Goal: Task Accomplishment & Management: Use online tool/utility

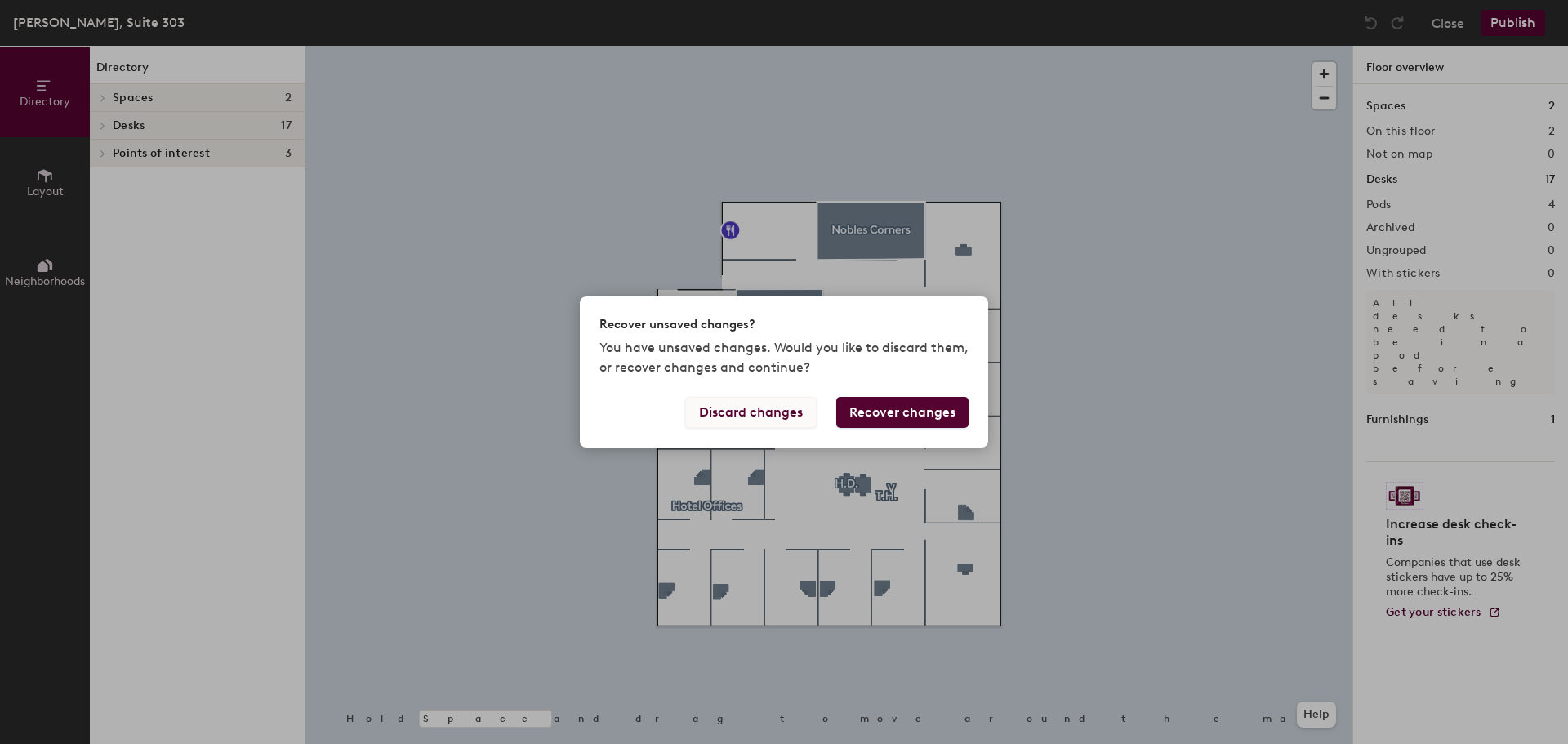
click at [800, 407] on button "Discard changes" at bounding box center [750, 412] width 131 height 31
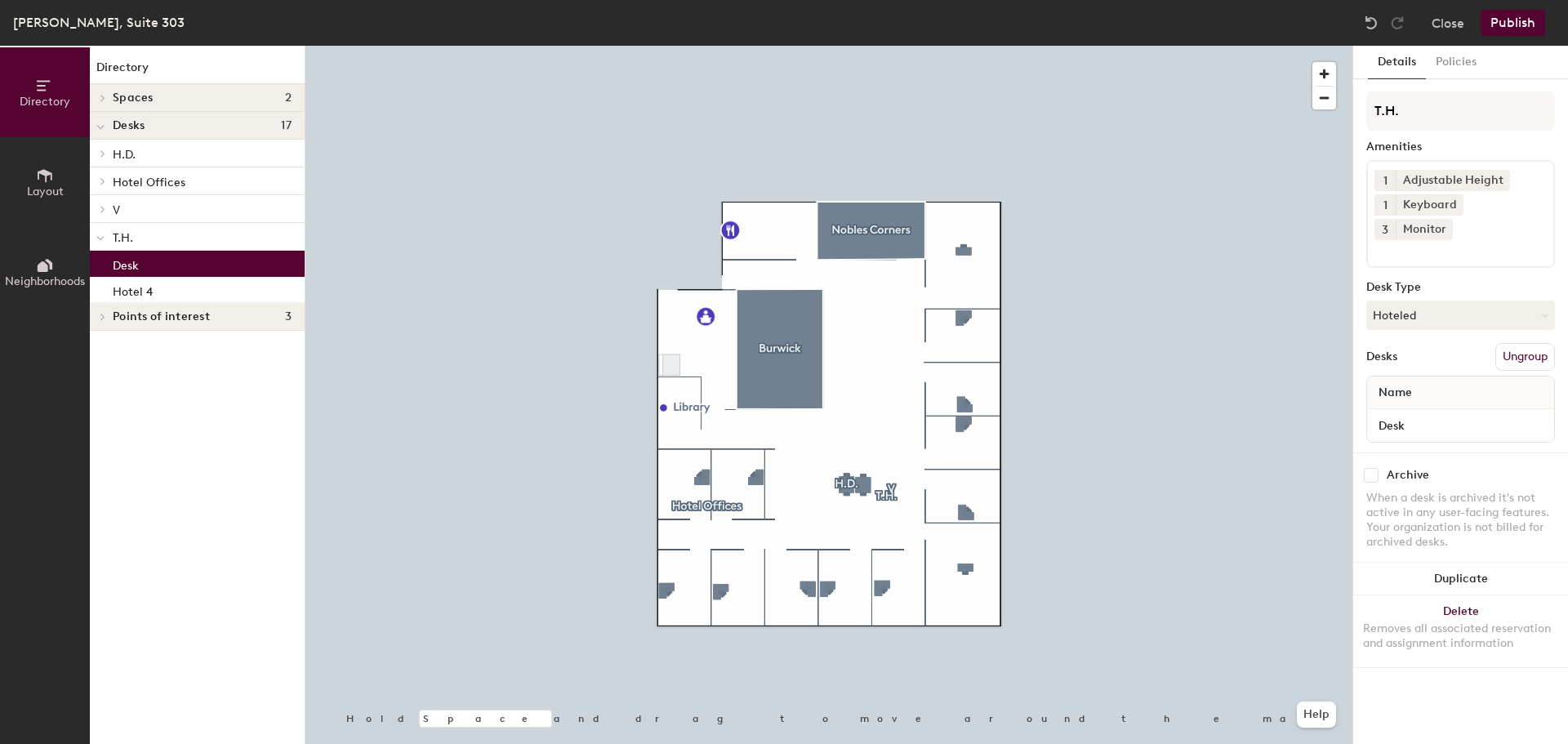
click at [159, 265] on div "Desk" at bounding box center [196, 264] width 215 height 26
drag, startPoint x: 1404, startPoint y: 111, endPoint x: 1371, endPoint y: 113, distance: 33.1
click at [1371, 113] on input "T.H." at bounding box center [1461, 111] width 189 height 39
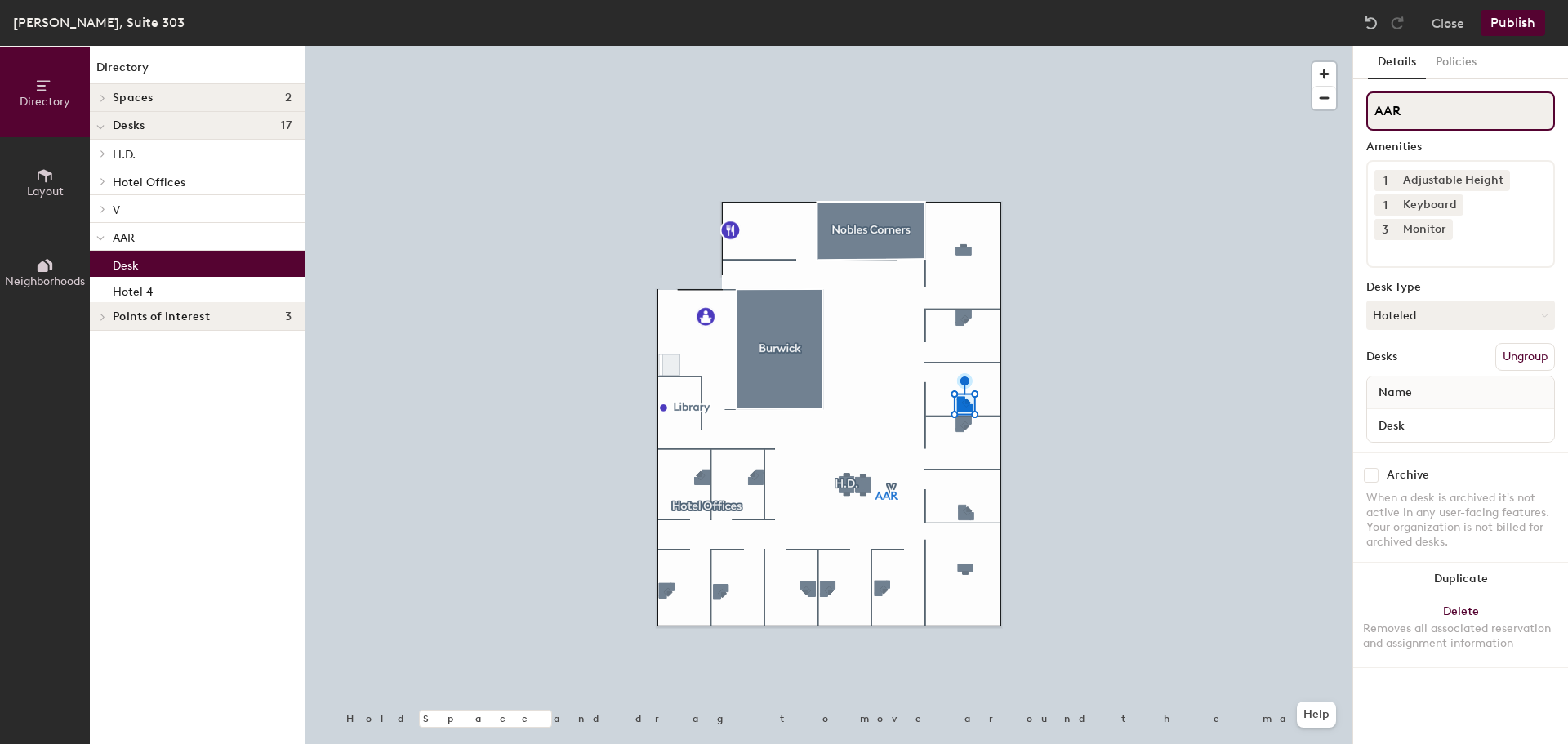
type input "AAR"
click at [1502, 24] on button "Publish" at bounding box center [1513, 22] width 64 height 26
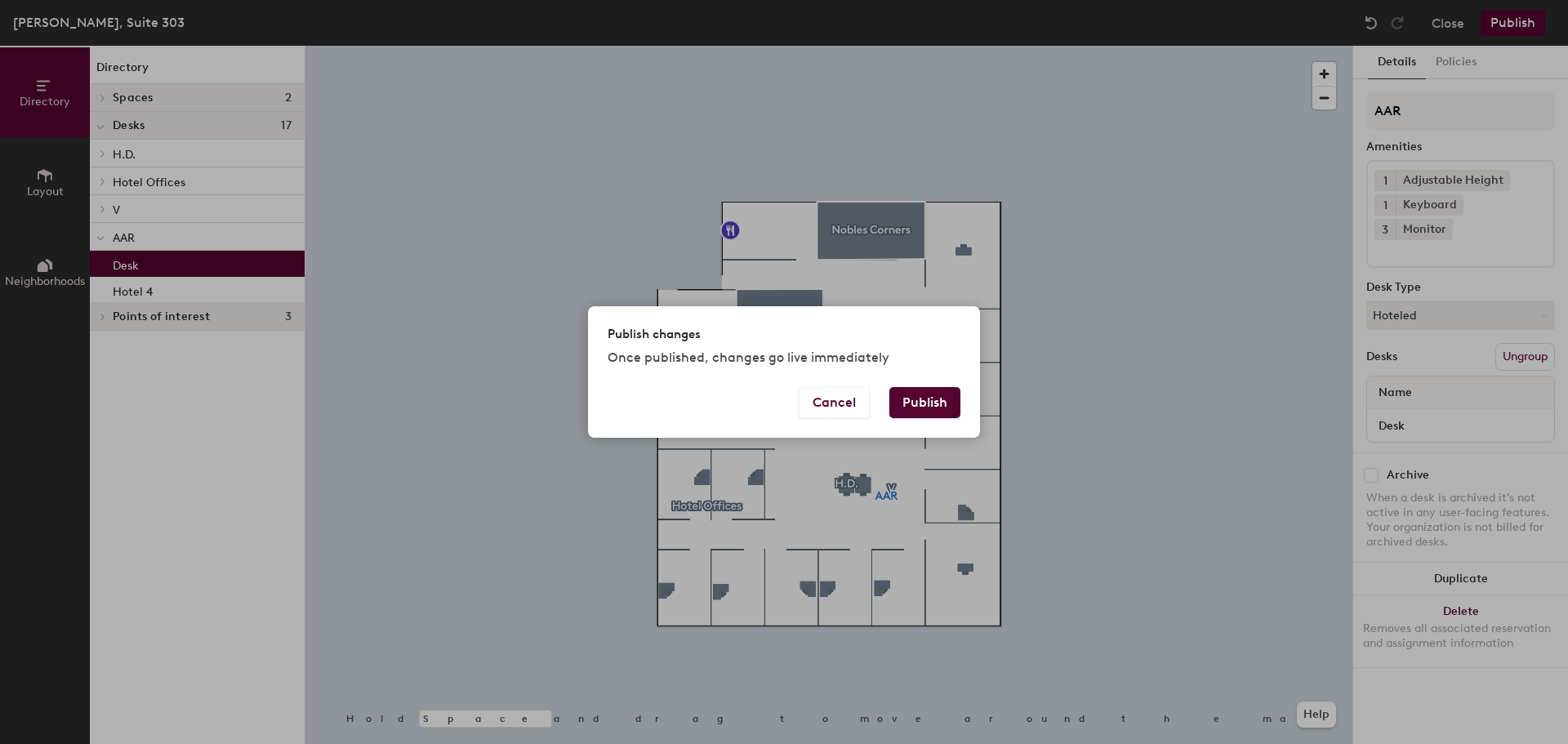
click at [944, 405] on button "Publish" at bounding box center [924, 403] width 71 height 31
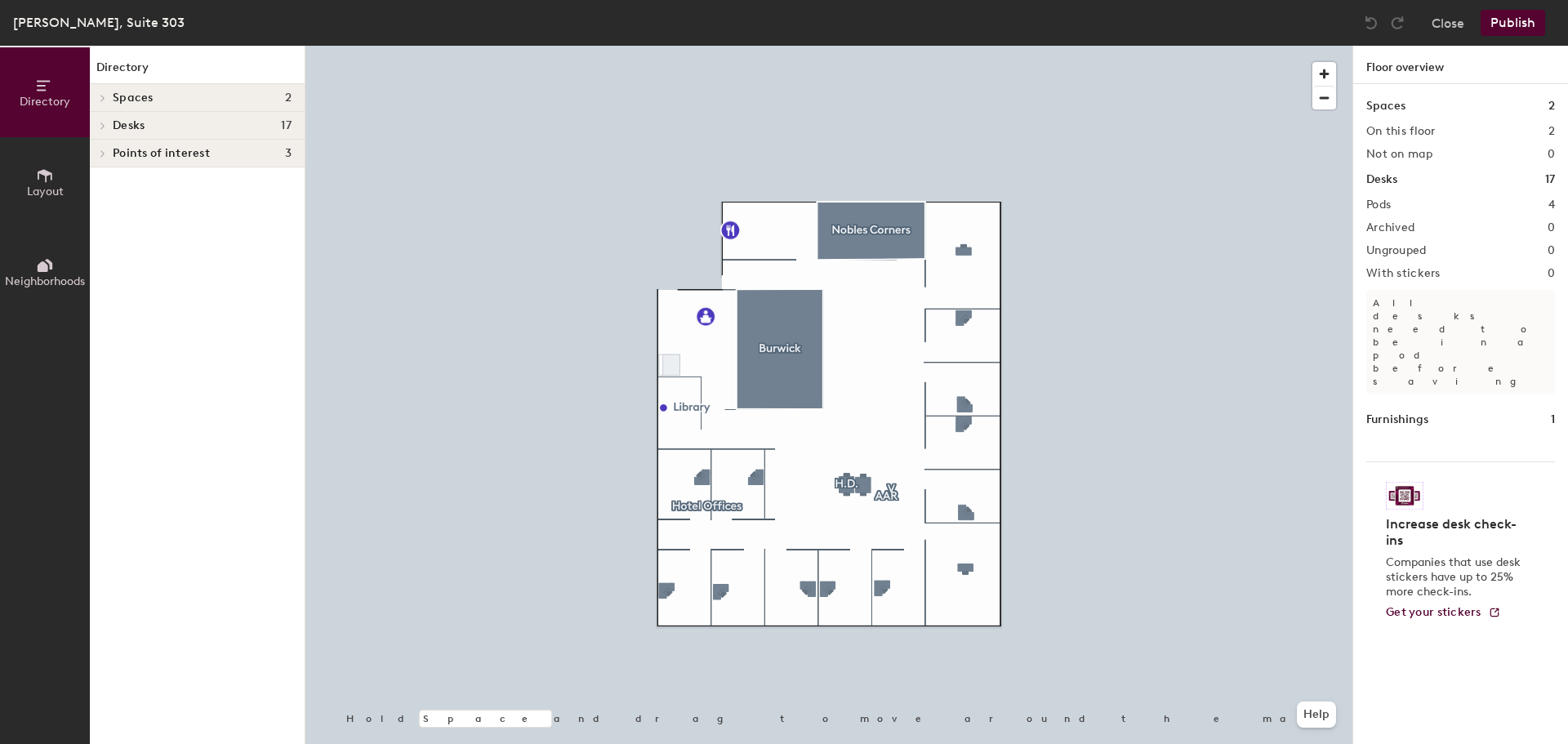
click at [104, 124] on icon at bounding box center [102, 125] width 7 height 8
click at [130, 235] on span "AAR" at bounding box center [124, 238] width 22 height 14
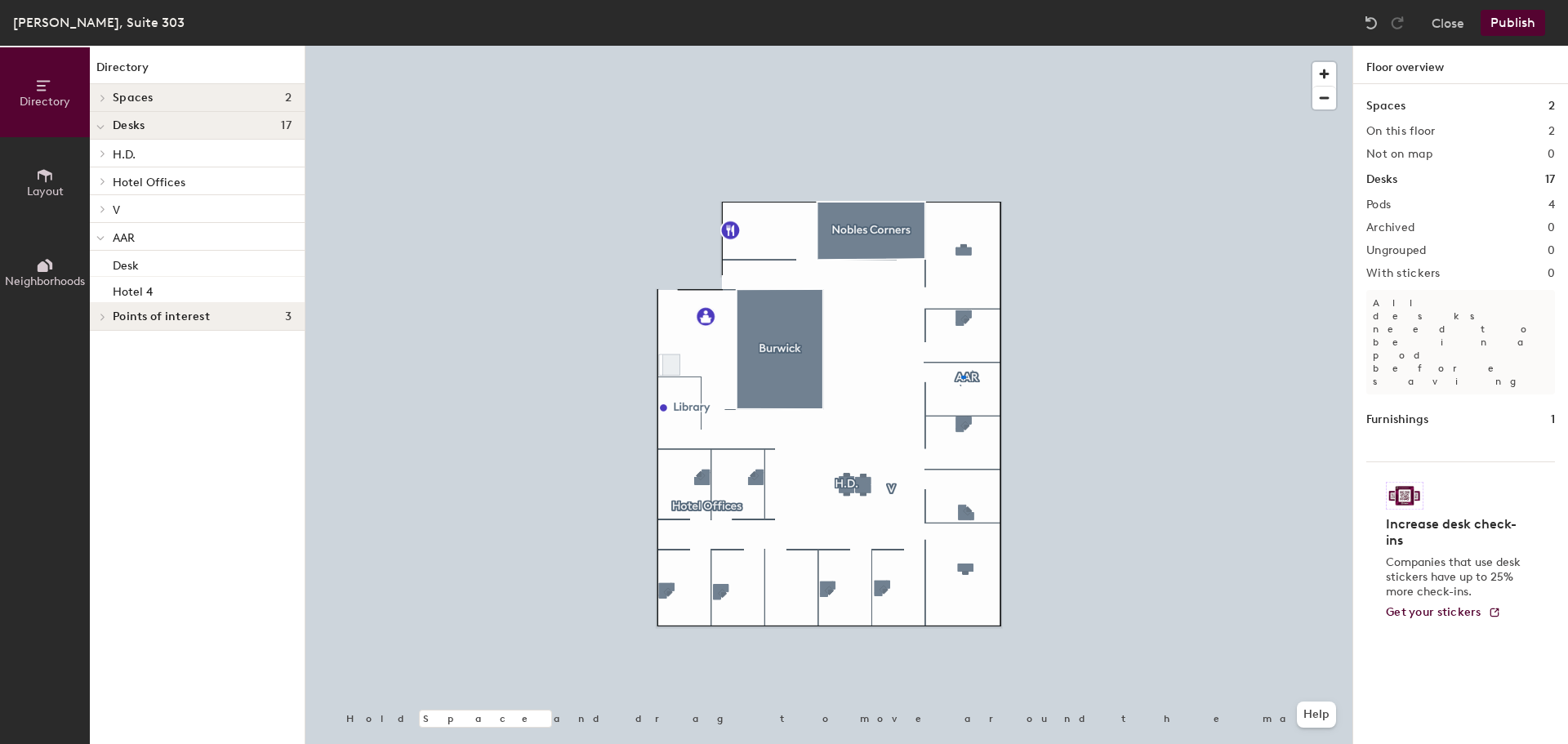
click at [961, 46] on div at bounding box center [829, 46] width 1047 height 0
click at [1088, 46] on div at bounding box center [829, 46] width 1047 height 0
click at [140, 291] on p "Hotel 4" at bounding box center [132, 289] width 40 height 18
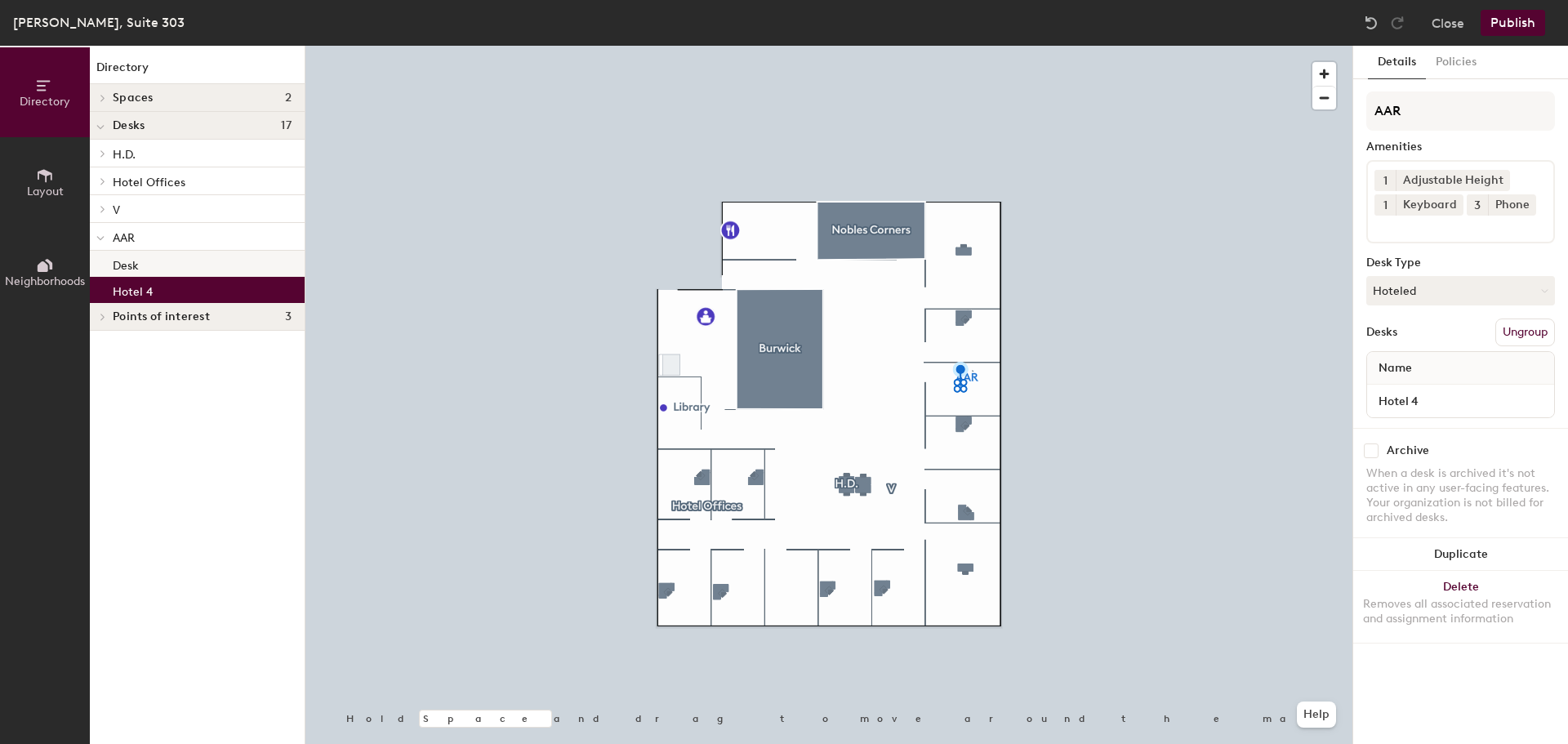
click at [148, 267] on div "Desk" at bounding box center [196, 264] width 215 height 26
click at [145, 288] on p "Hotel 4" at bounding box center [132, 289] width 40 height 18
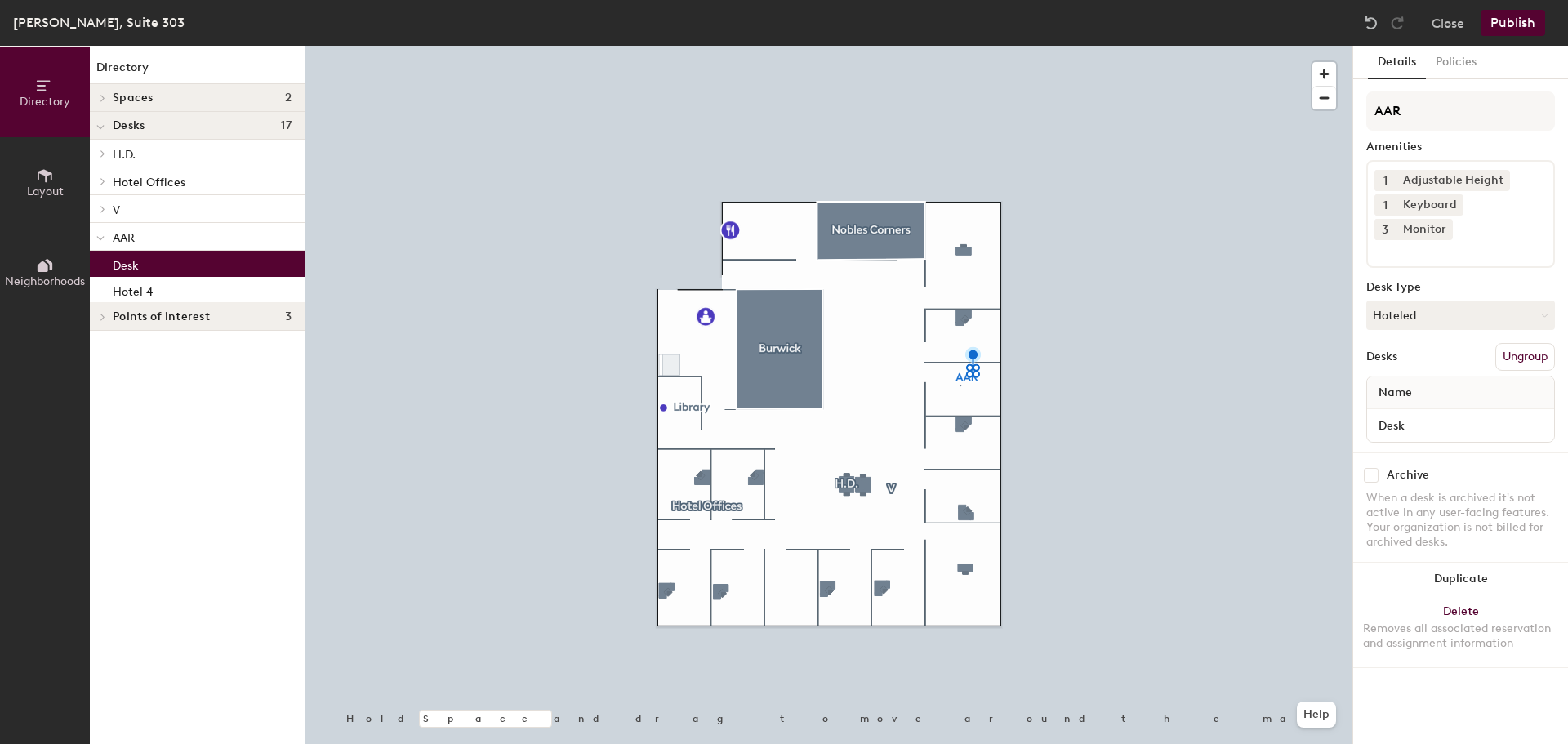
click at [143, 271] on div "Desk" at bounding box center [196, 264] width 215 height 26
click at [140, 292] on p "Hotel 4" at bounding box center [132, 289] width 40 height 18
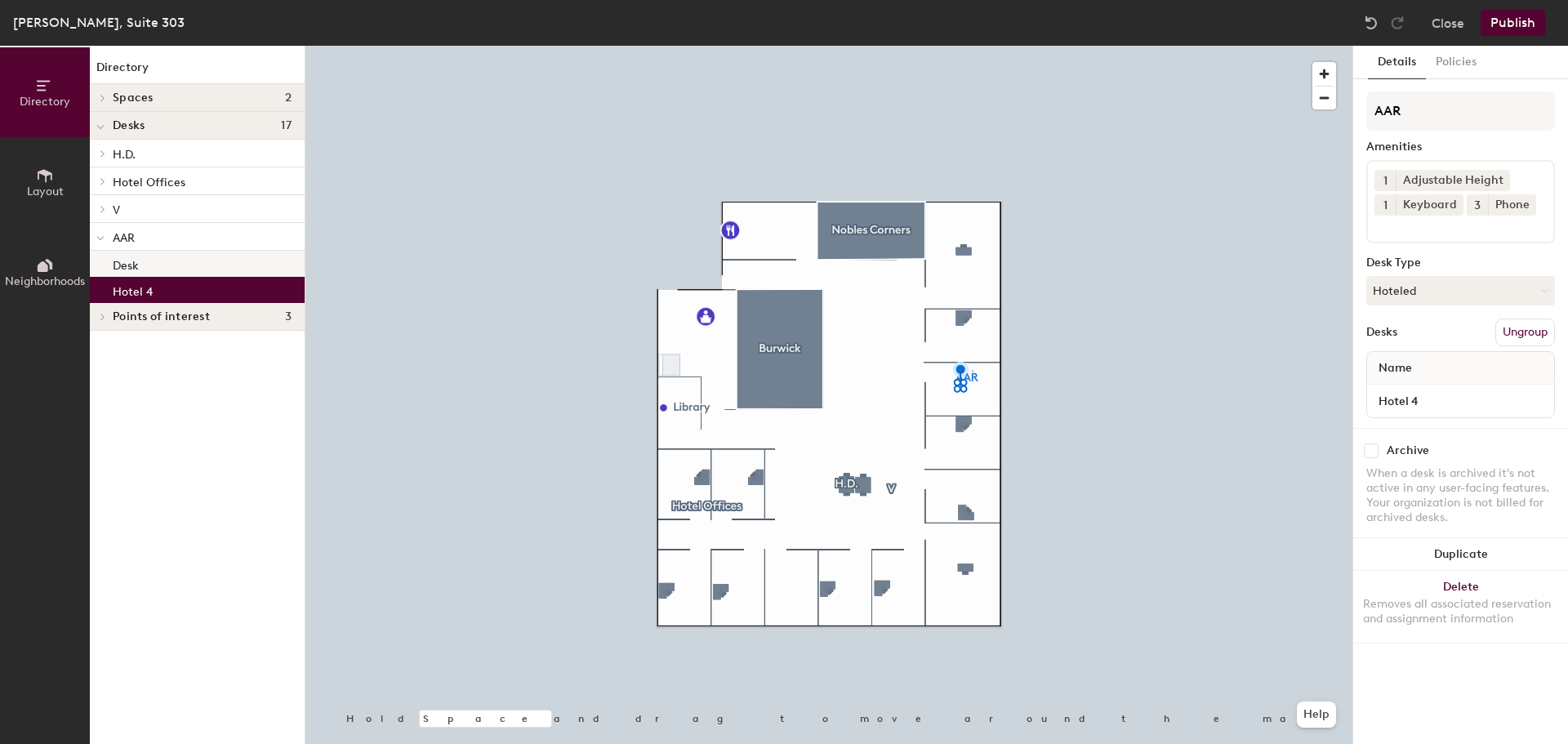
click at [141, 266] on div "Desk" at bounding box center [196, 264] width 215 height 26
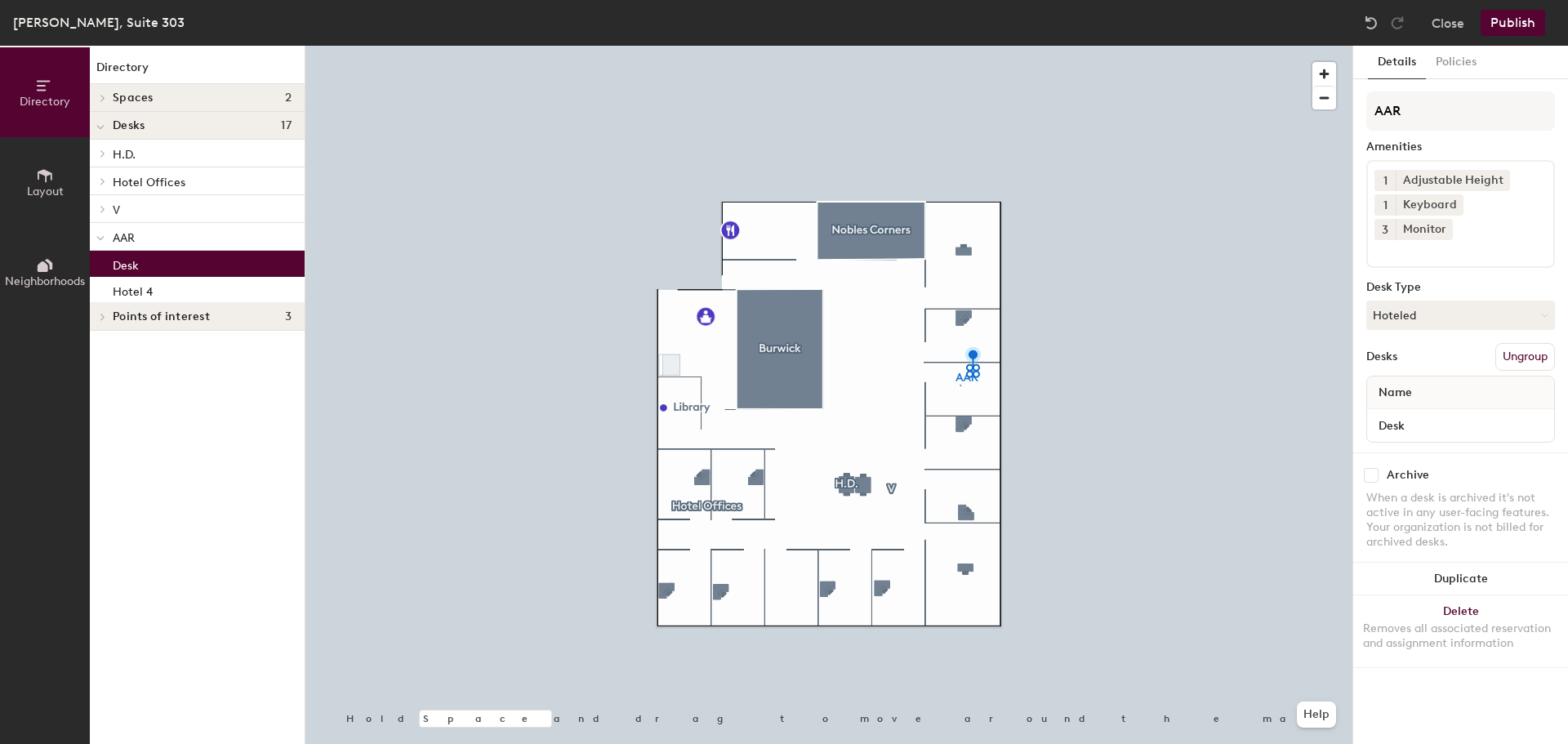
click at [138, 317] on span "Points of interest" at bounding box center [161, 316] width 97 height 13
click at [98, 150] on span at bounding box center [101, 154] width 14 height 8
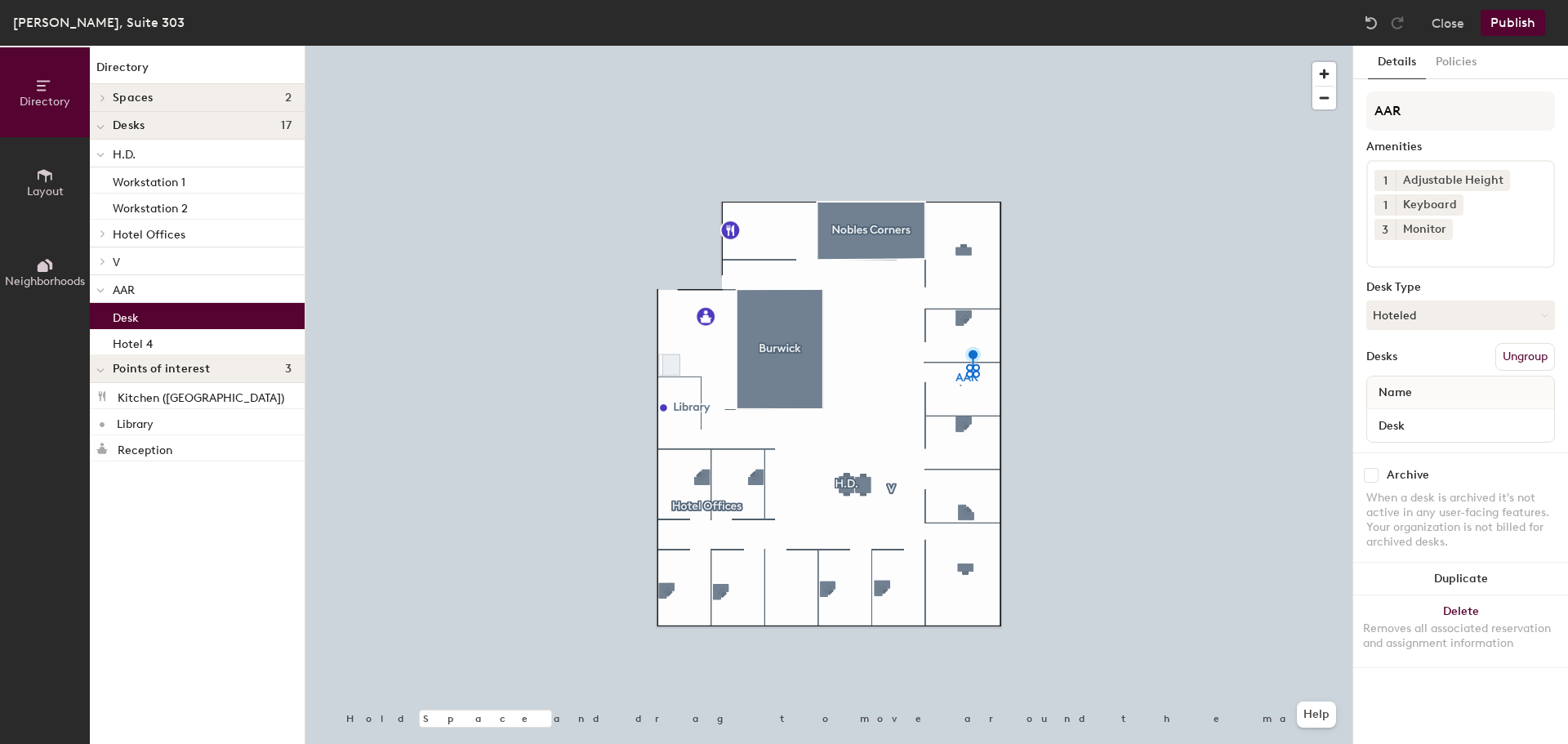
click at [97, 231] on span at bounding box center [101, 233] width 14 height 8
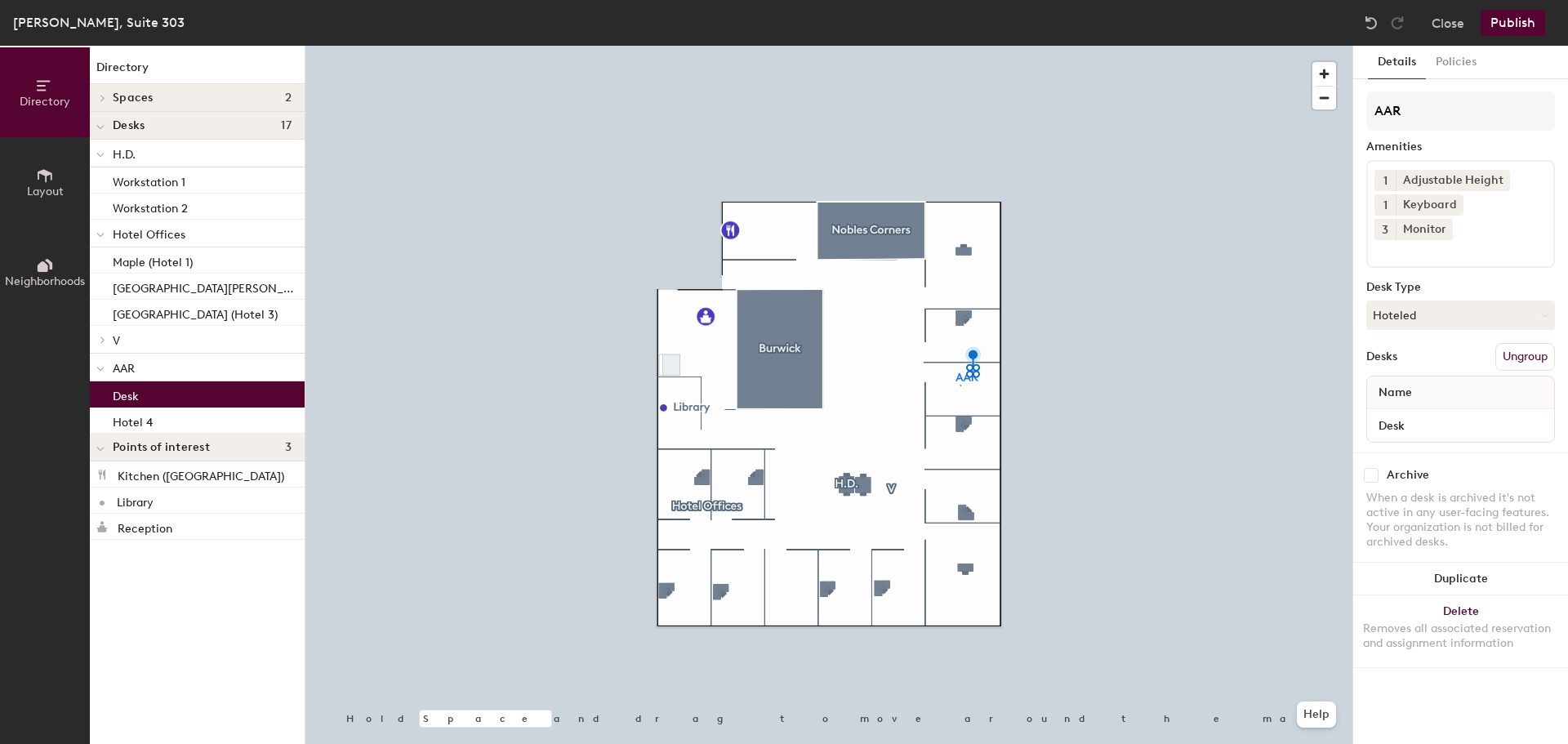
click at [103, 338] on icon at bounding box center [102, 339] width 3 height 7
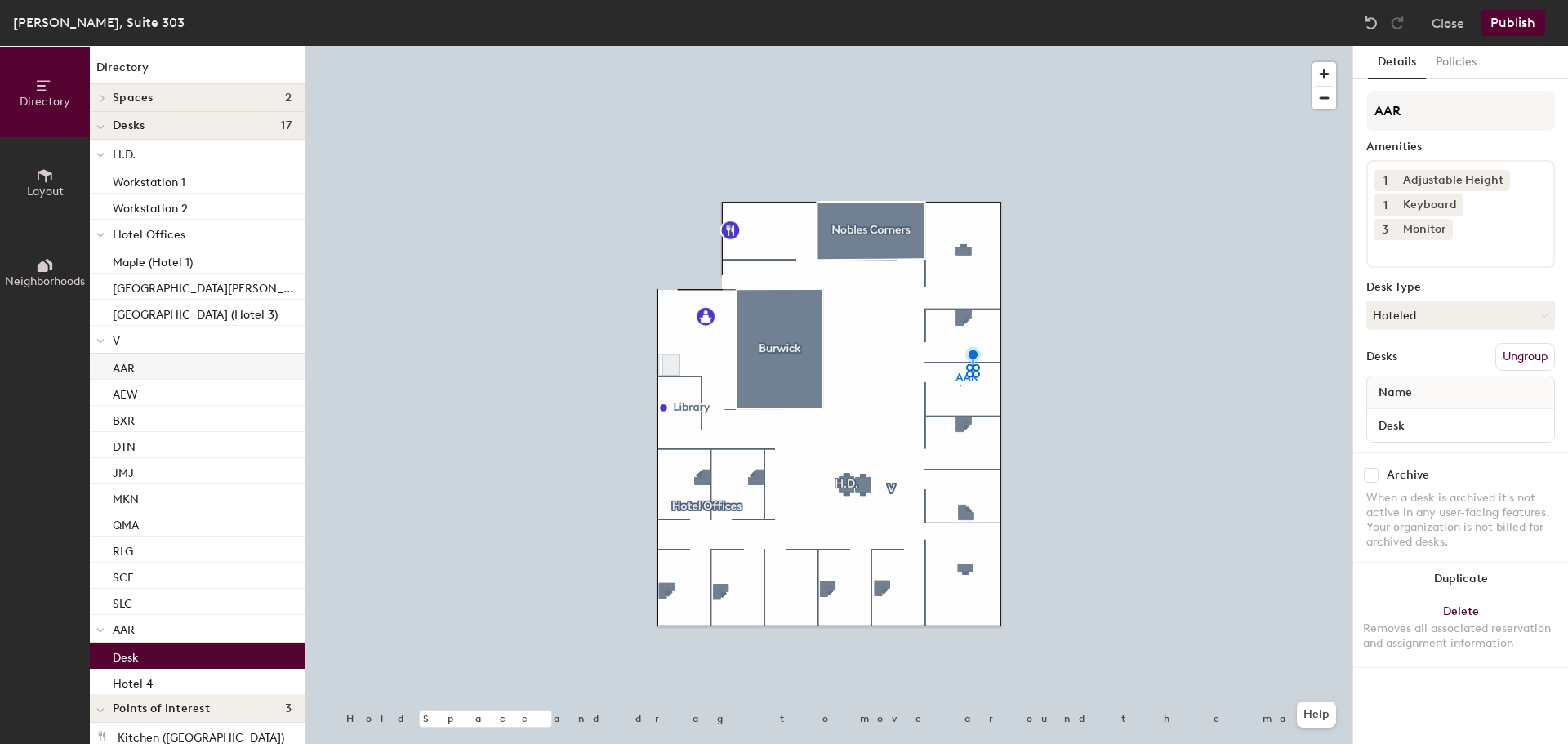
click at [129, 369] on p "AAR" at bounding box center [124, 366] width 22 height 18
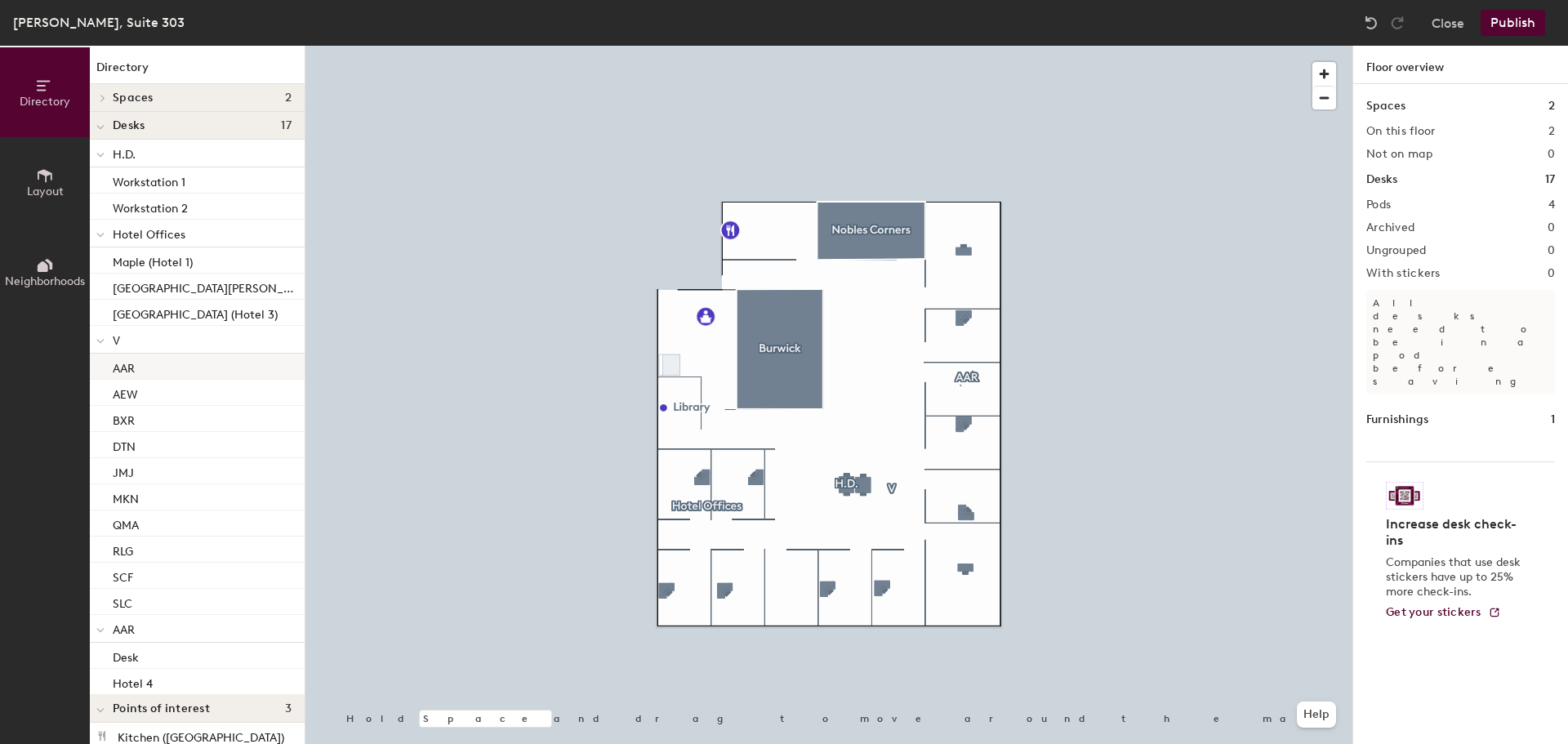
click at [135, 369] on div "AAR" at bounding box center [196, 367] width 215 height 26
click at [141, 346] on p "V" at bounding box center [202, 339] width 179 height 21
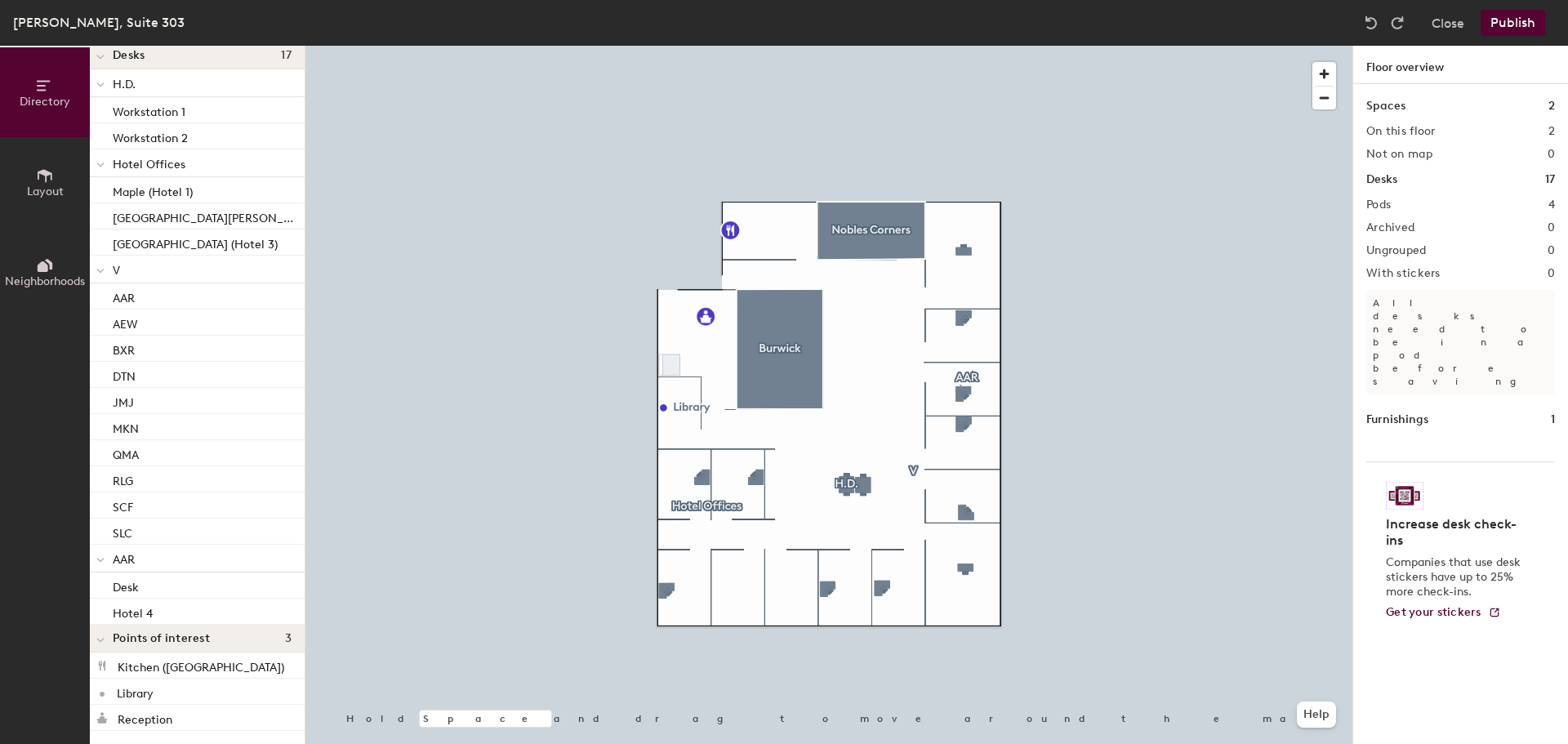
click at [100, 561] on icon at bounding box center [100, 560] width 8 height 7
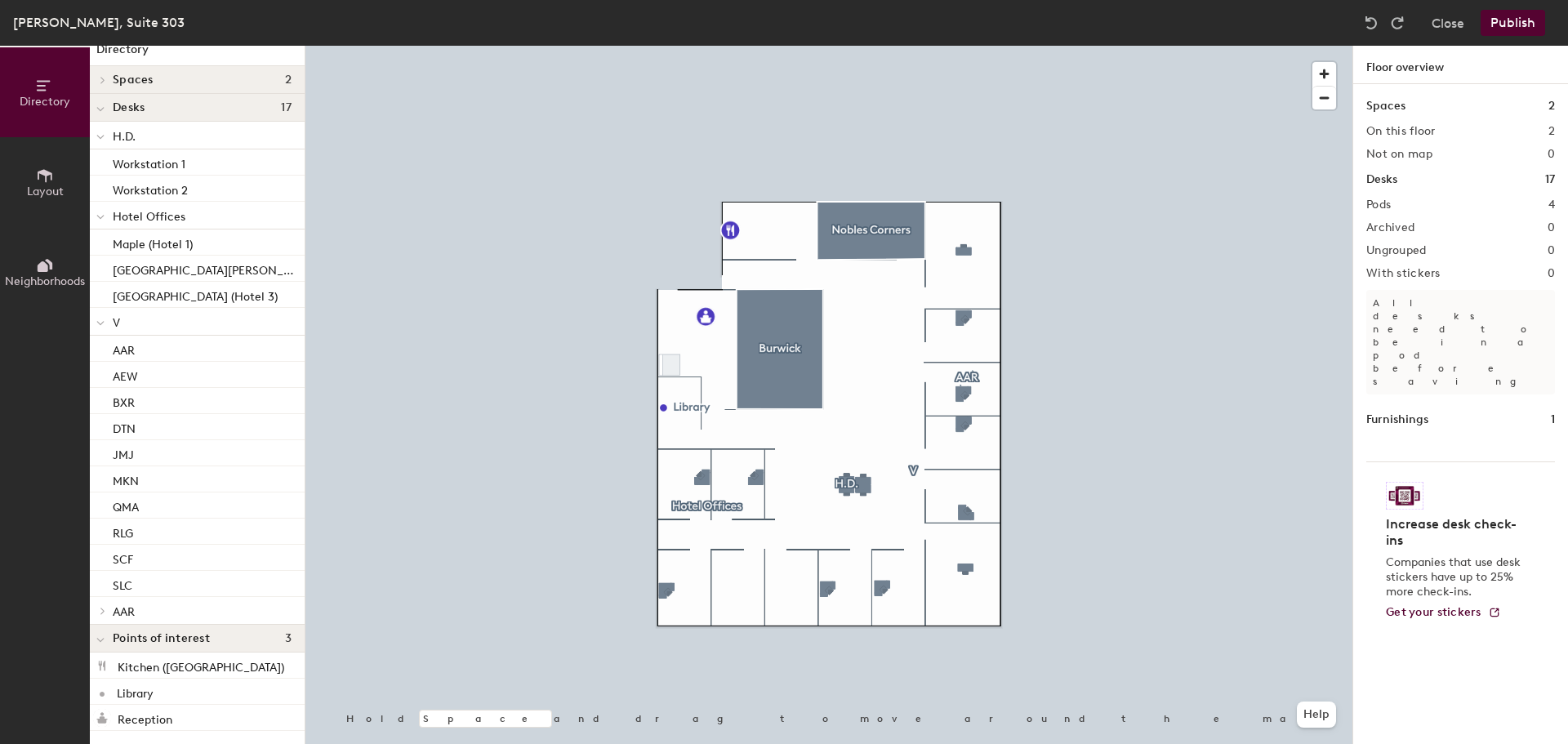
scroll to position [18, 0]
click at [105, 609] on icon at bounding box center [102, 611] width 7 height 8
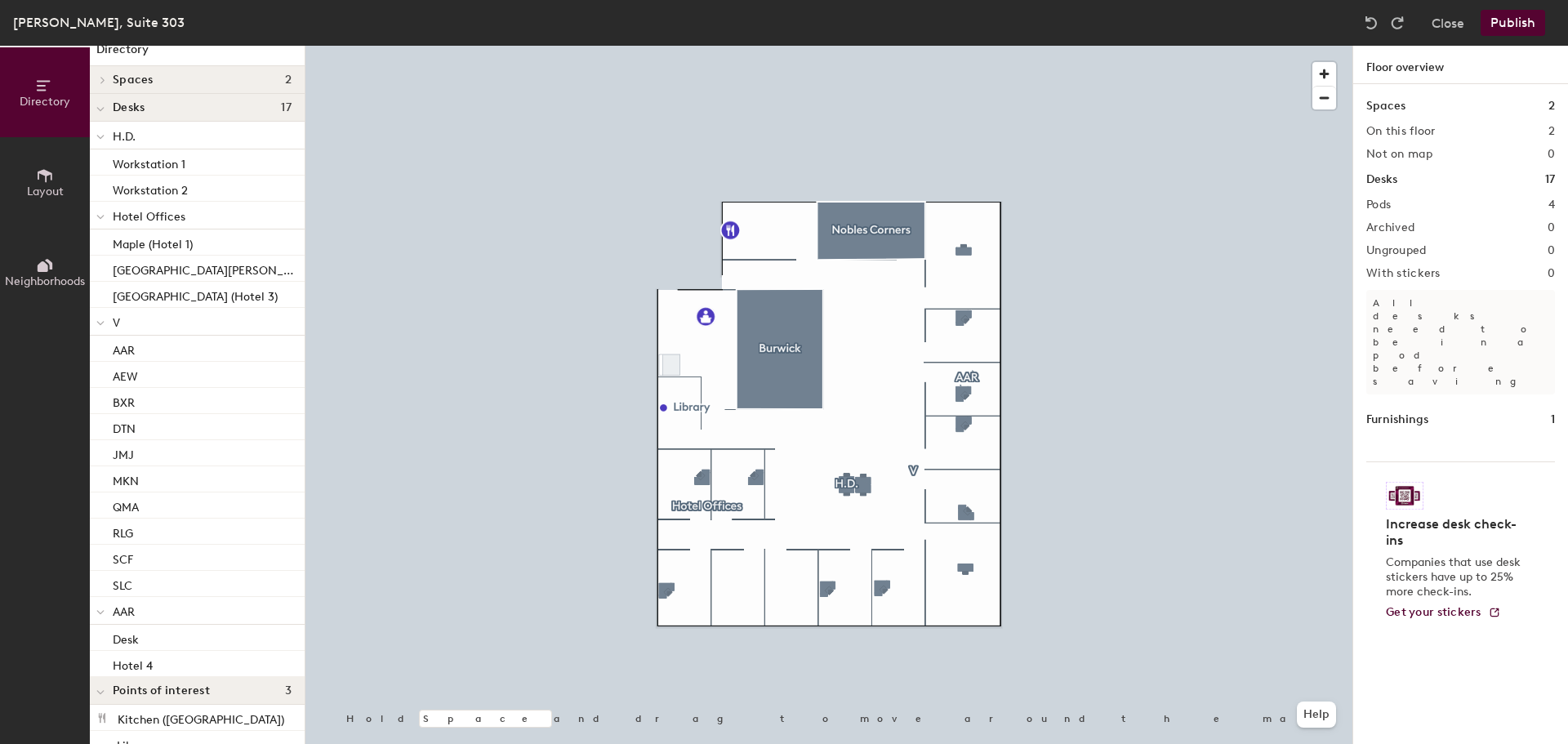
click at [363, 46] on div at bounding box center [829, 46] width 1047 height 0
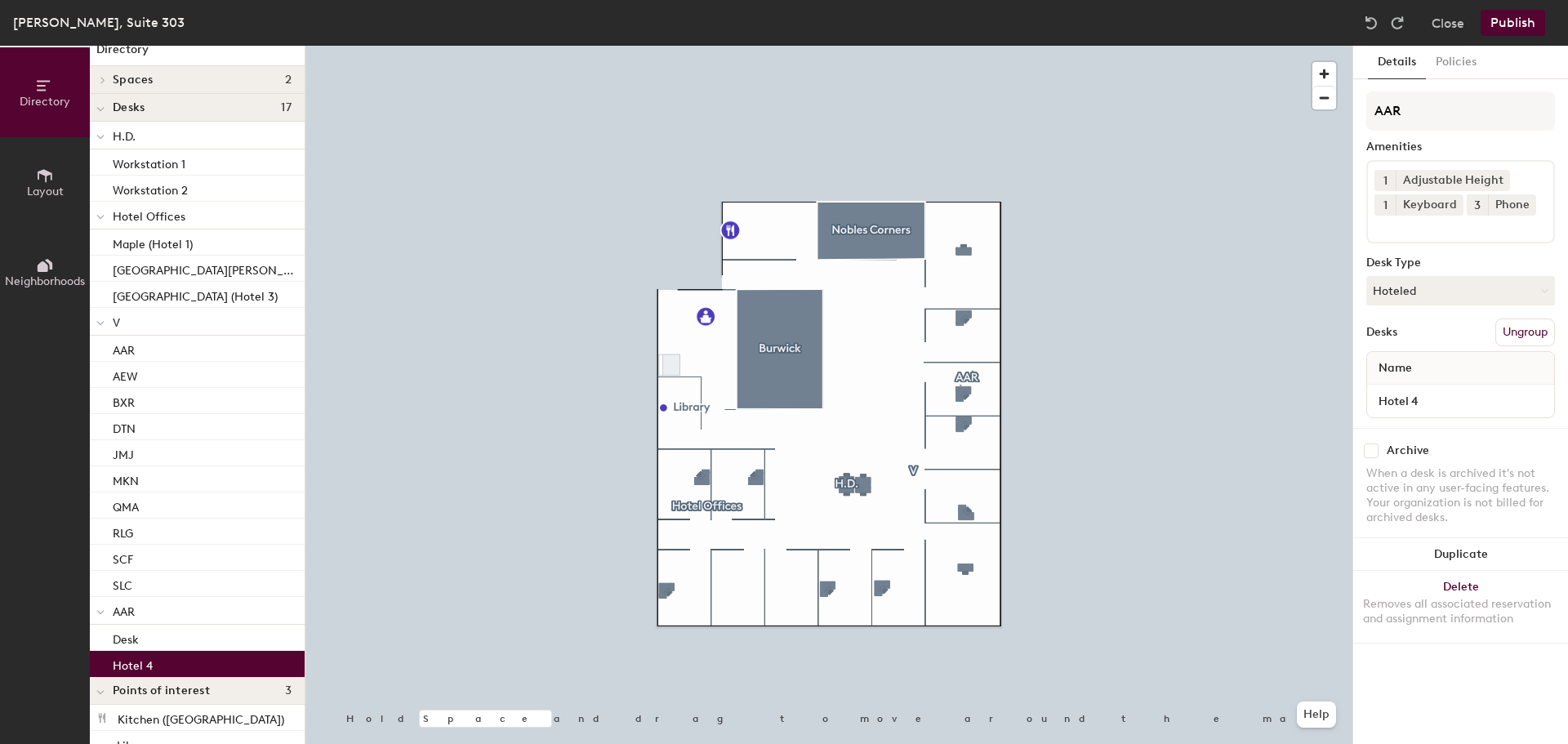
click at [156, 659] on div "Hotel 4" at bounding box center [196, 663] width 215 height 26
click at [150, 635] on div "Desk" at bounding box center [196, 637] width 215 height 26
drag, startPoint x: 147, startPoint y: 656, endPoint x: 1431, endPoint y: 104, distance: 1397.6
click at [1393, 114] on input "AAR" at bounding box center [1461, 111] width 189 height 39
drag, startPoint x: 1418, startPoint y: 120, endPoint x: 1372, endPoint y: 127, distance: 46.5
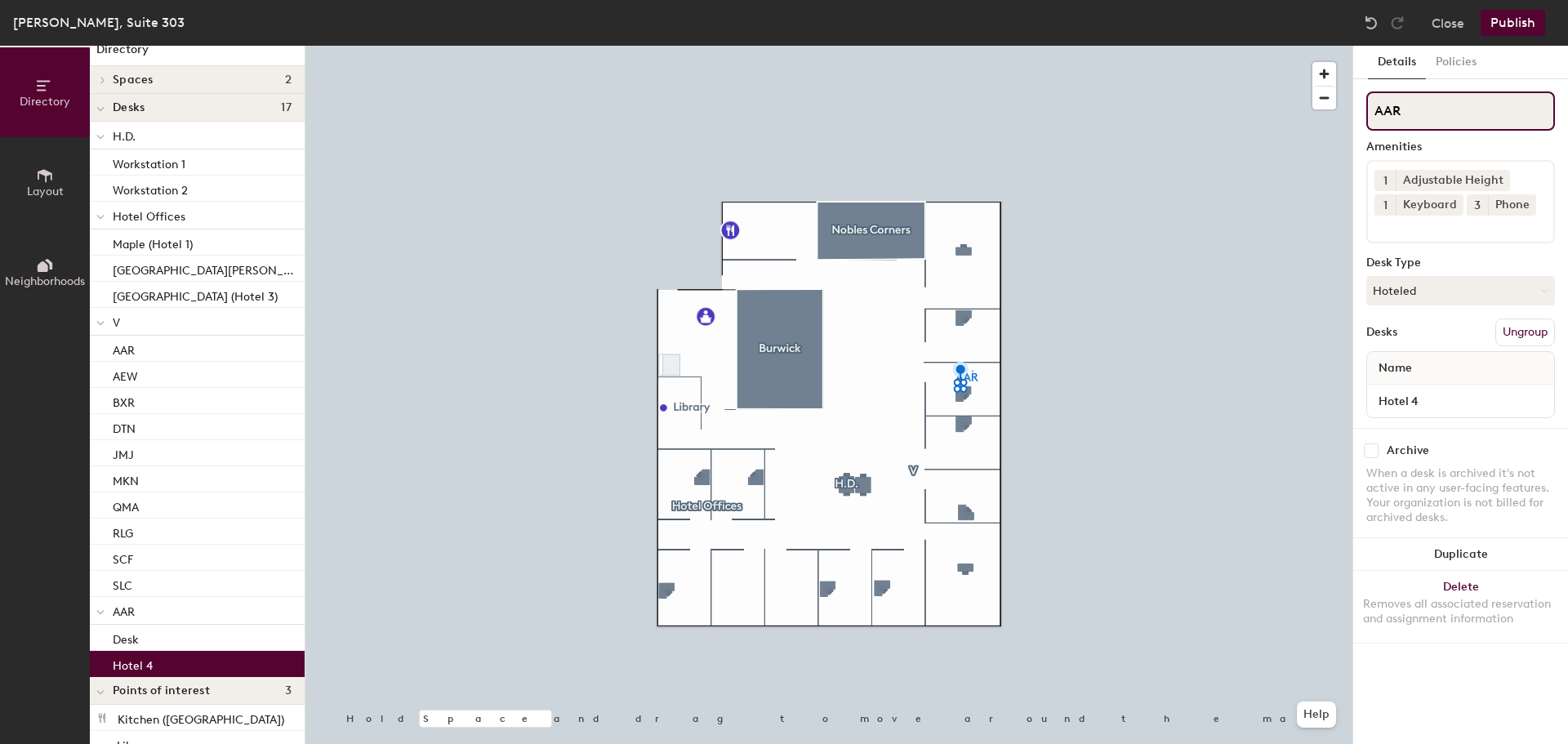
click at [1372, 127] on input "AAR" at bounding box center [1461, 111] width 189 height 39
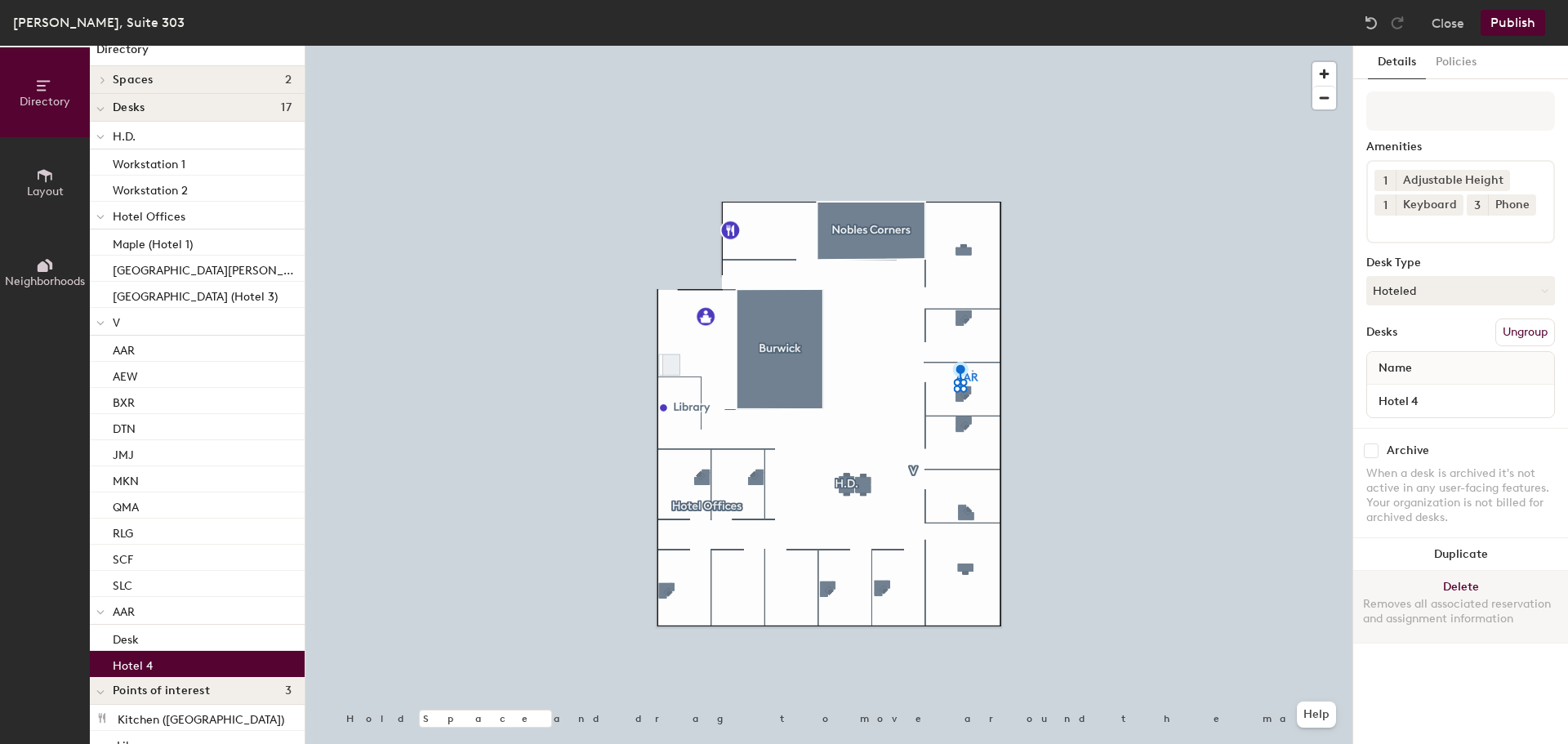
click at [1482, 590] on button "Delete Removes all associated reservation and assignment information" at bounding box center [1460, 607] width 215 height 72
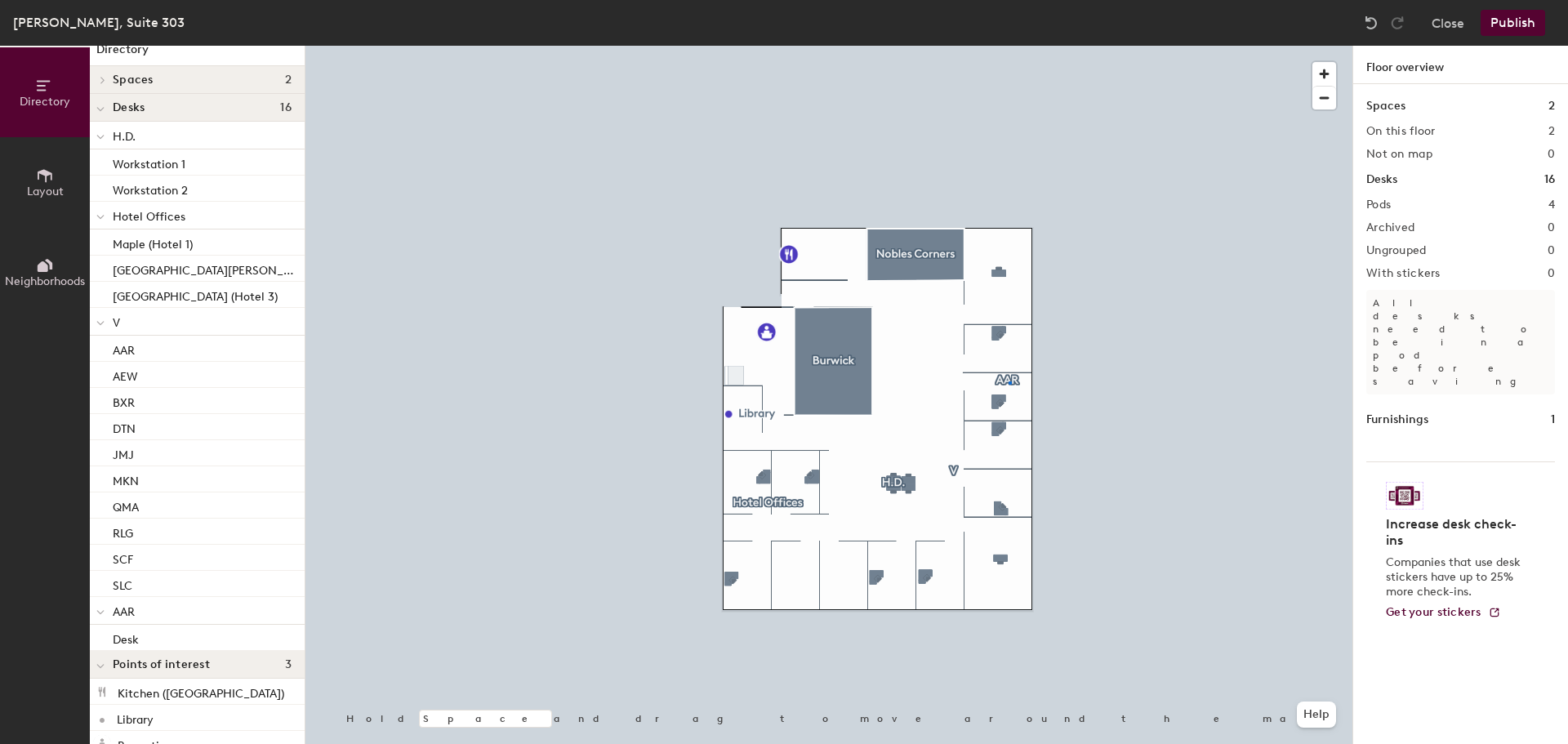
click at [1009, 46] on div at bounding box center [829, 46] width 1047 height 0
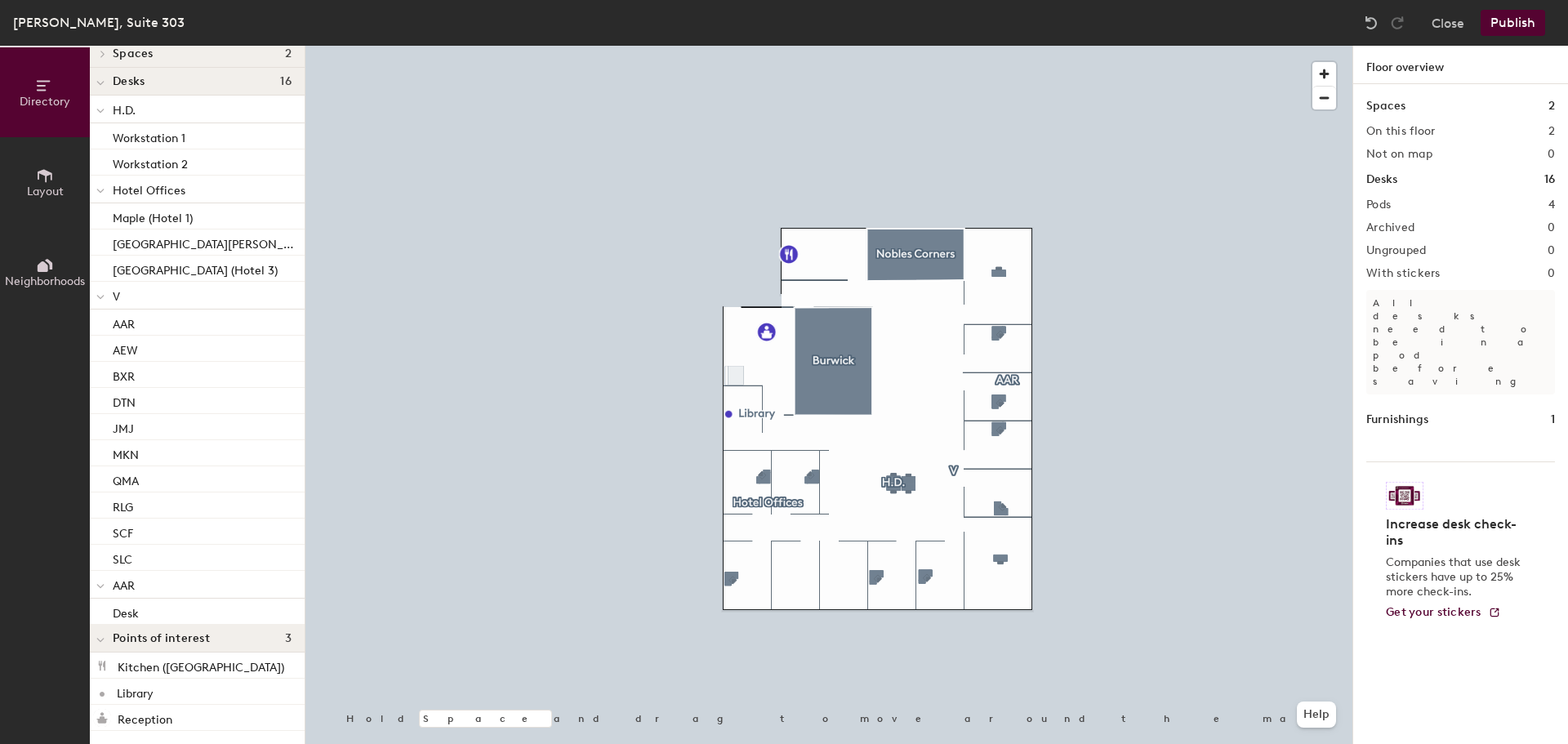
click at [99, 584] on icon at bounding box center [100, 585] width 8 height 7
click at [109, 608] on div at bounding box center [102, 611] width 18 height 8
click at [138, 591] on p "AAR" at bounding box center [202, 585] width 179 height 21
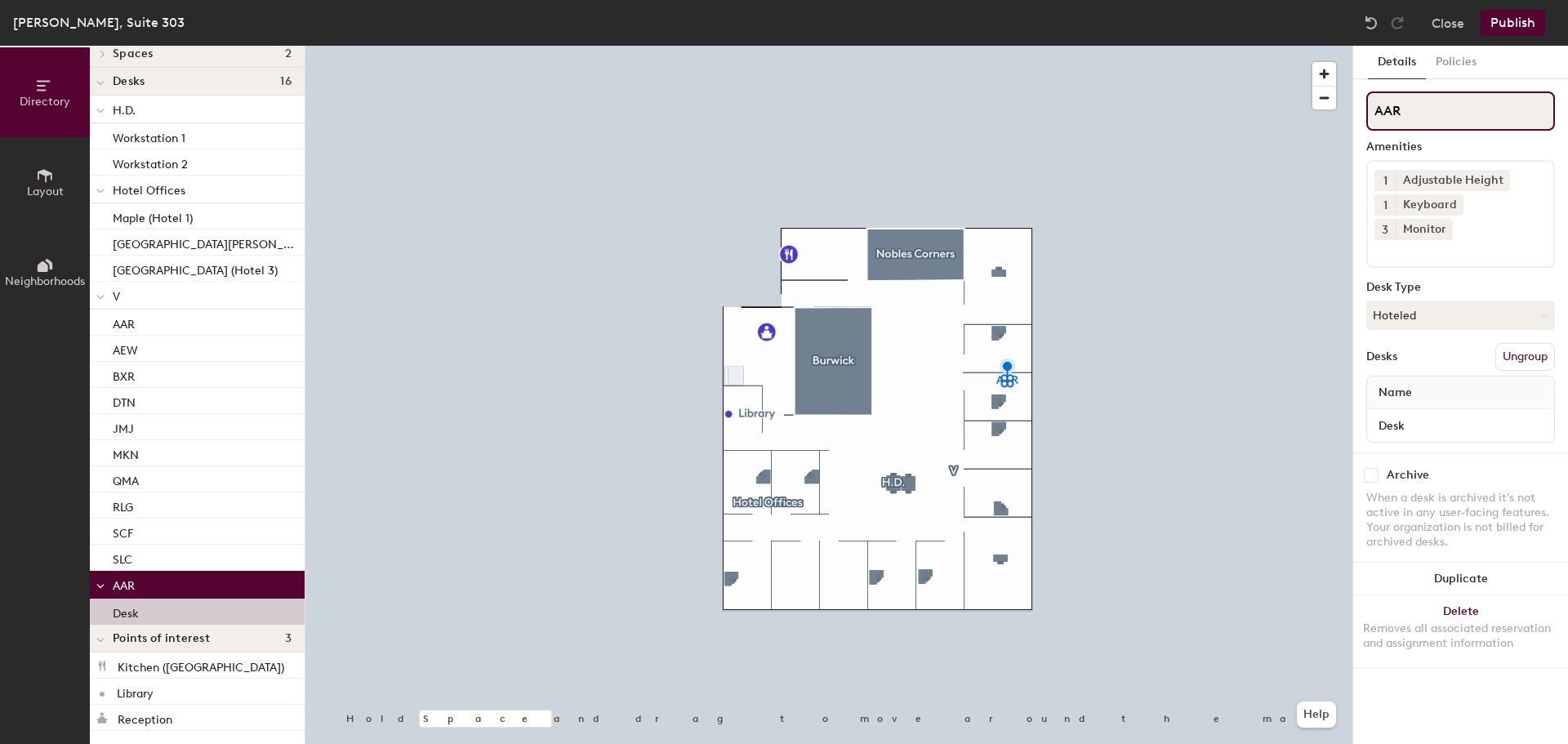
click at [1340, 133] on div "Directory Layout Neighborhoods Directory Spaces 2 Burwick Nobles Corners Desks …" at bounding box center [784, 395] width 1568 height 698
click at [1527, 21] on button "Publish" at bounding box center [1513, 22] width 64 height 26
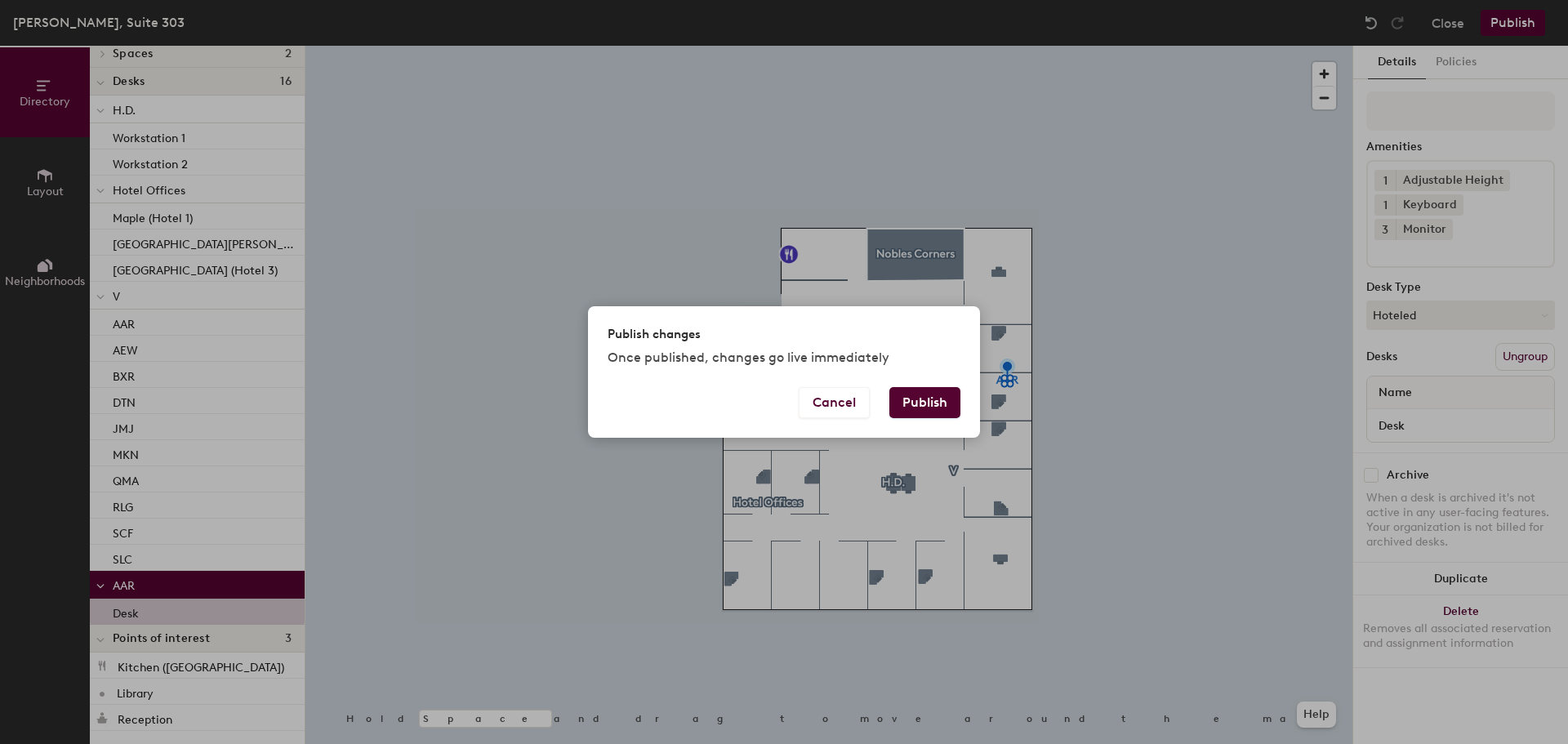
click at [908, 400] on button "Publish" at bounding box center [924, 403] width 71 height 31
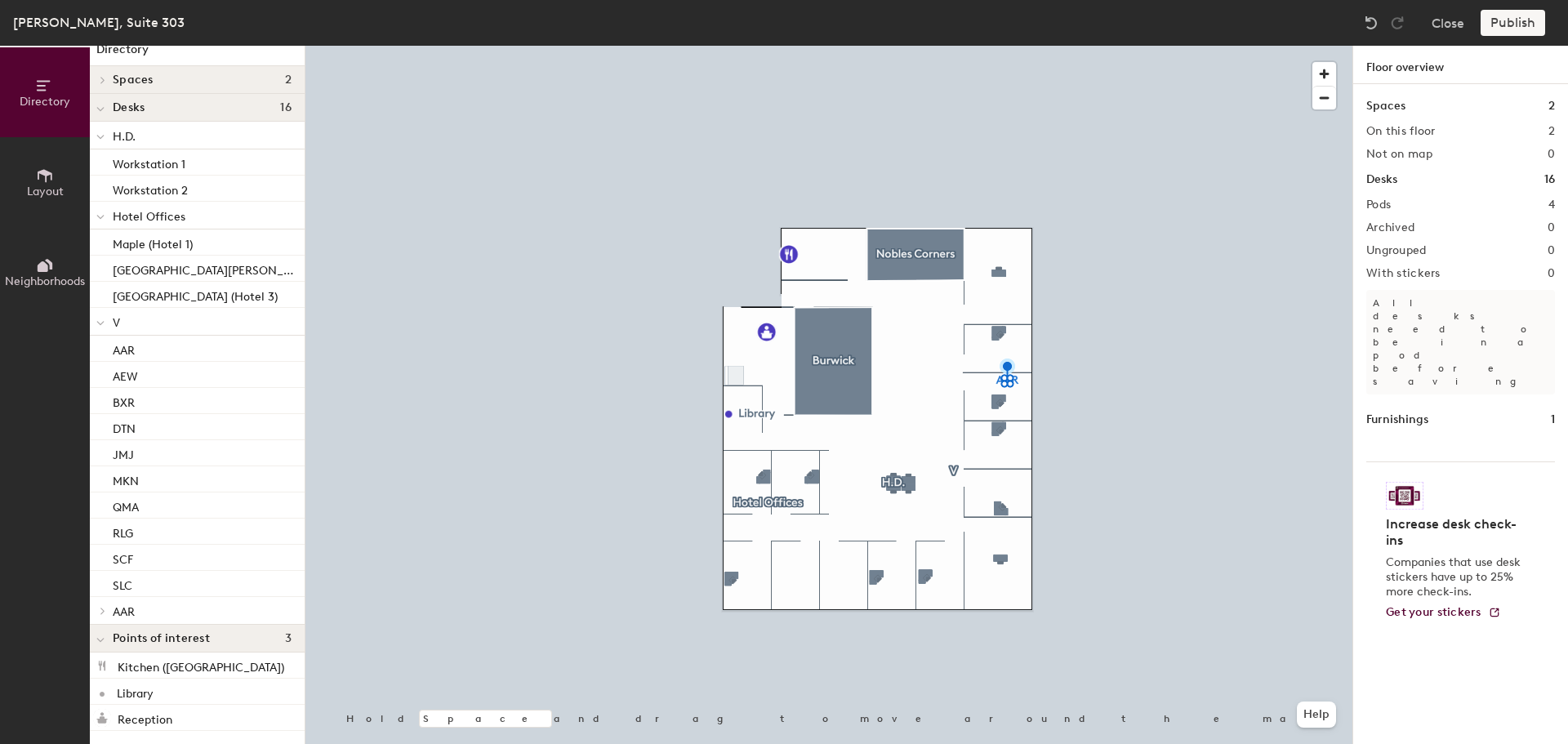
scroll to position [18, 0]
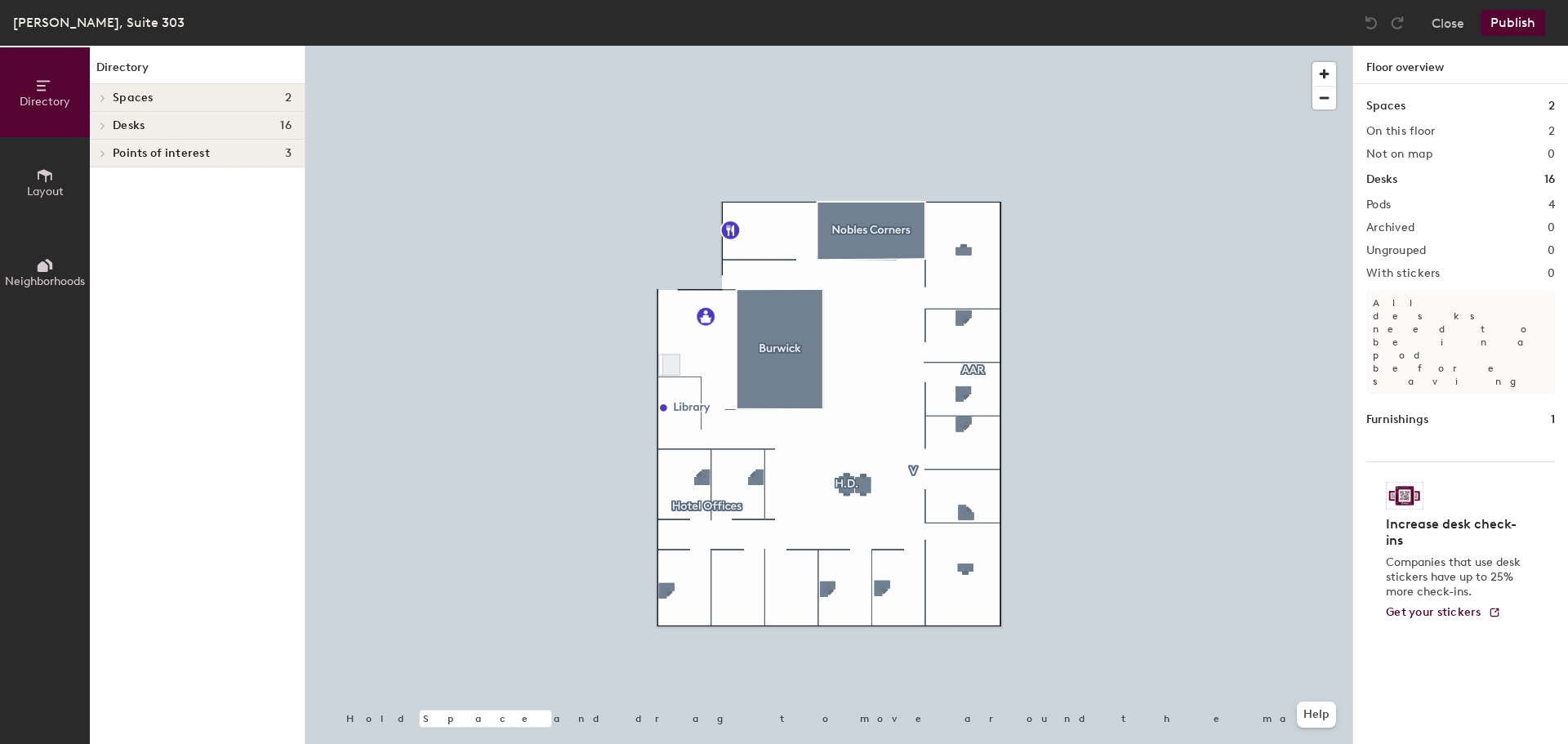
click at [96, 125] on span at bounding box center [101, 125] width 14 height 8
click at [494, 46] on div at bounding box center [829, 46] width 1047 height 0
click at [104, 232] on icon at bounding box center [102, 236] width 7 height 8
click at [102, 239] on icon at bounding box center [100, 238] width 8 height 7
click at [102, 239] on icon at bounding box center [102, 236] width 3 height 7
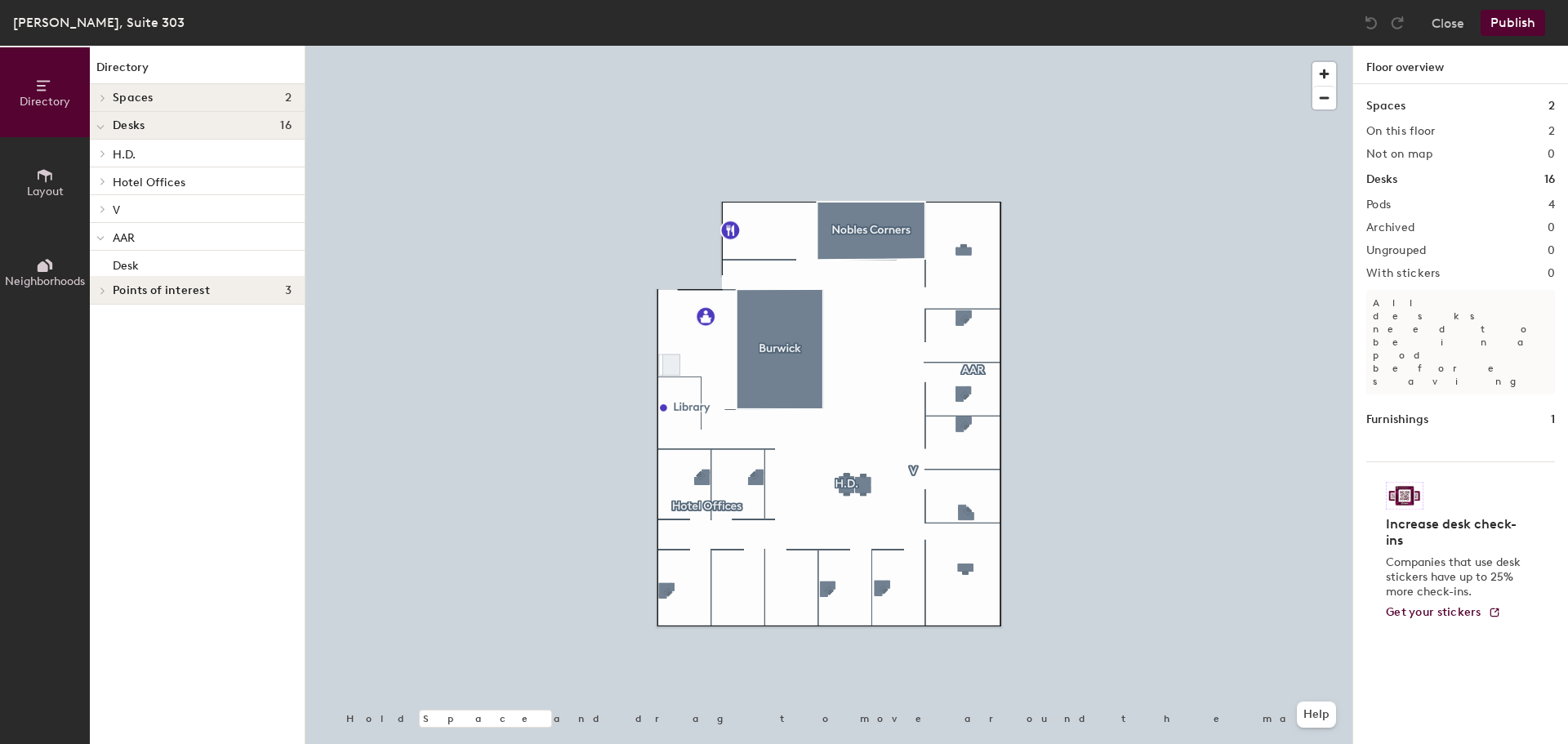
click at [115, 238] on span "AAR" at bounding box center [124, 238] width 22 height 14
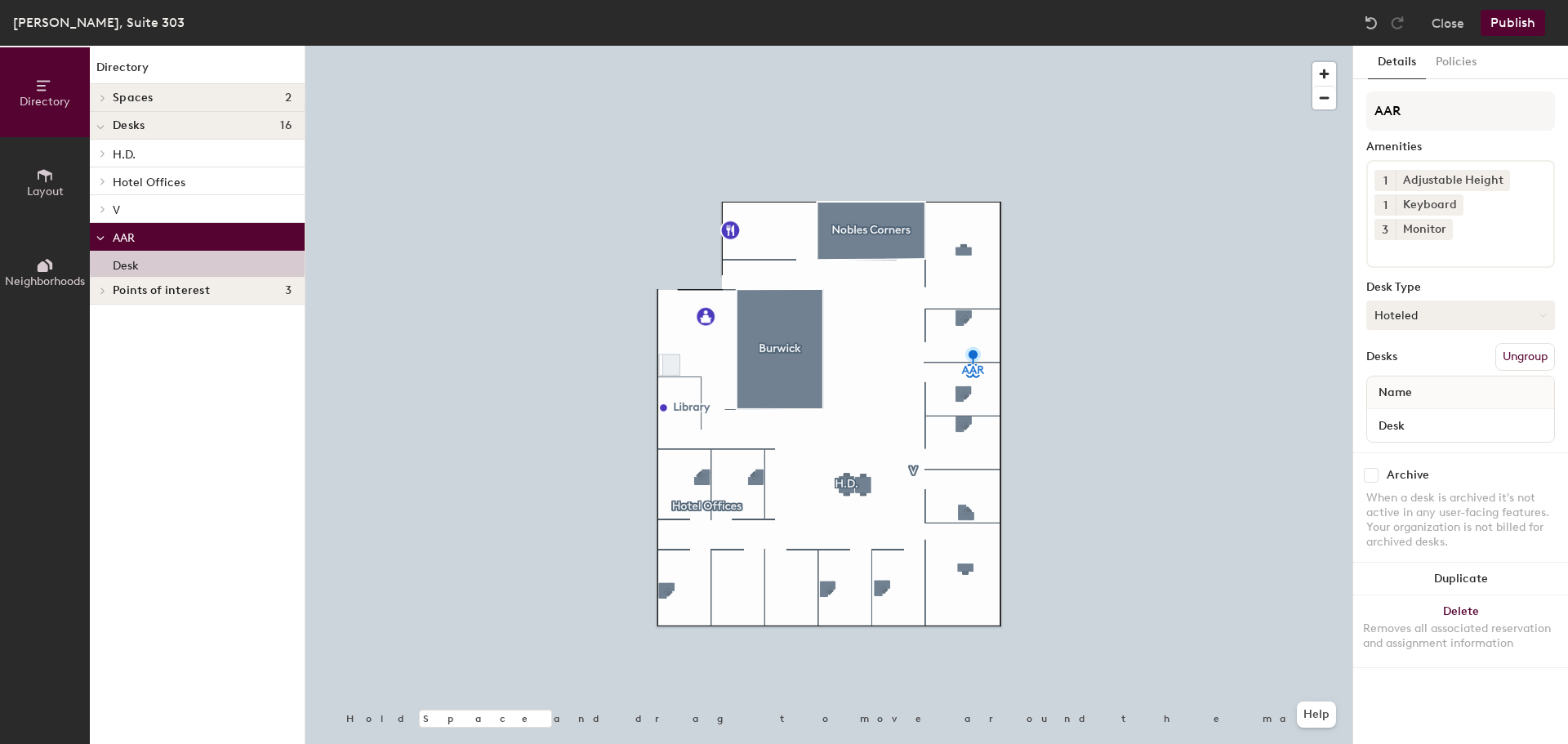
click at [1546, 313] on icon at bounding box center [1543, 314] width 6 height 3
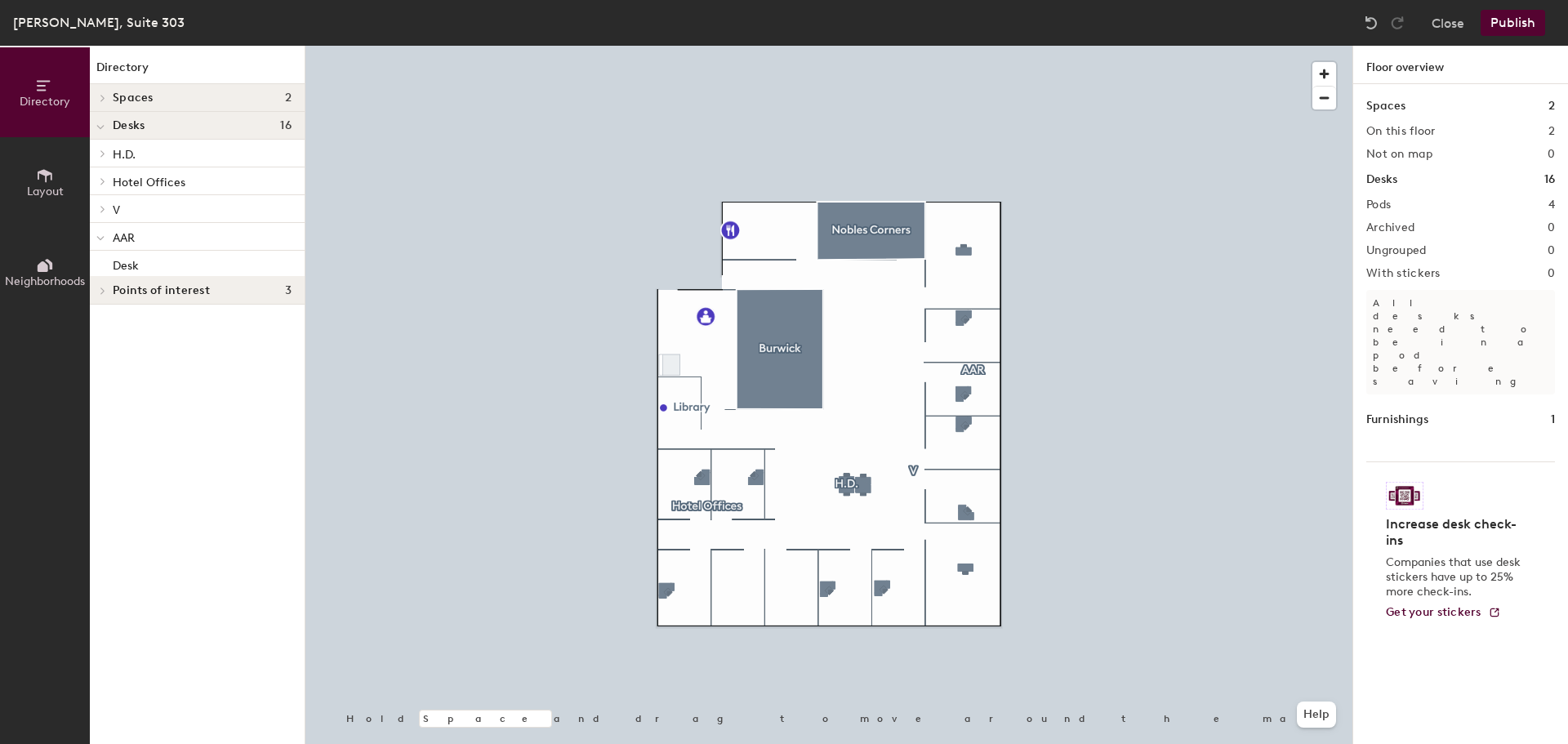
click at [156, 236] on p "AAR" at bounding box center [202, 237] width 179 height 21
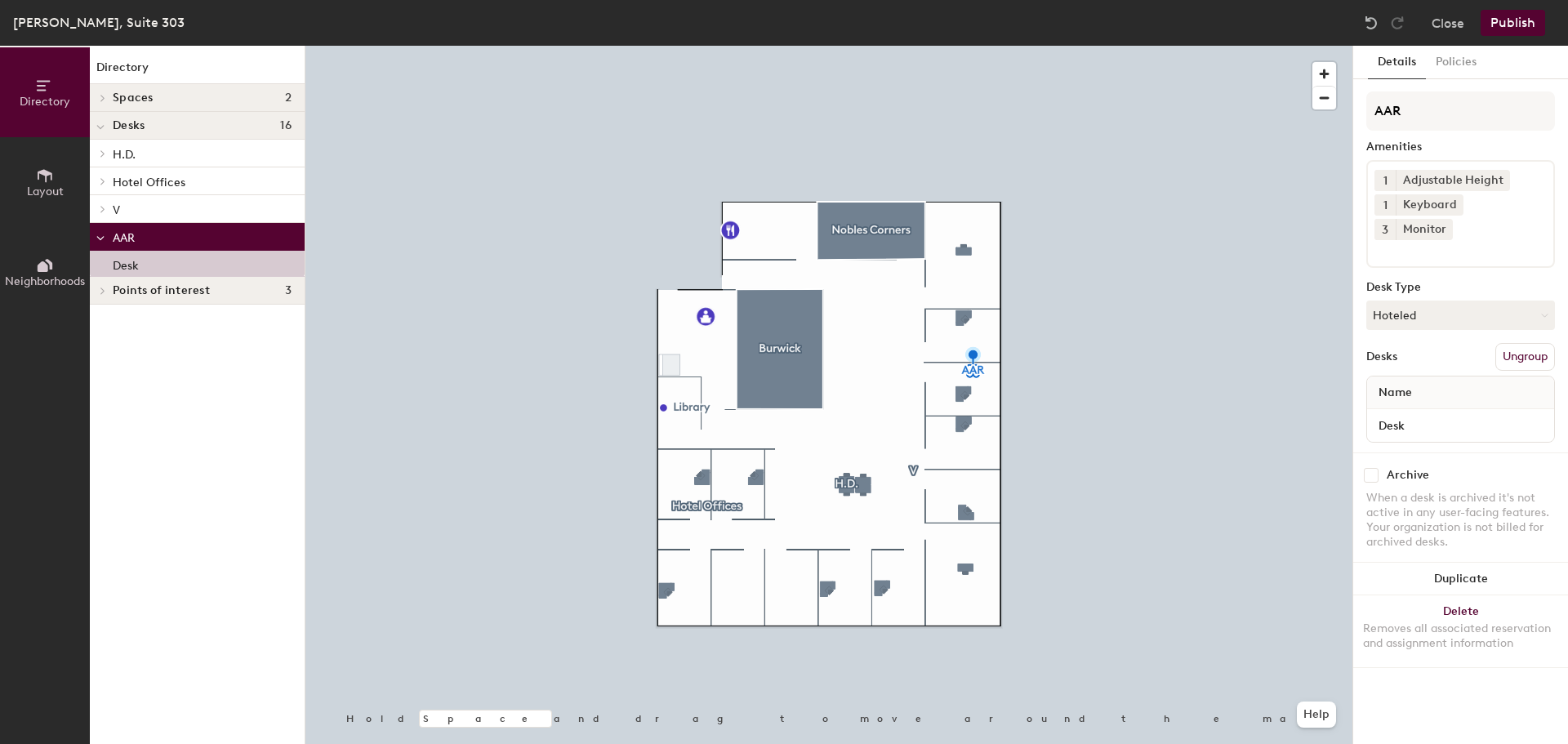
click at [1509, 343] on button "Ungroup" at bounding box center [1524, 357] width 59 height 28
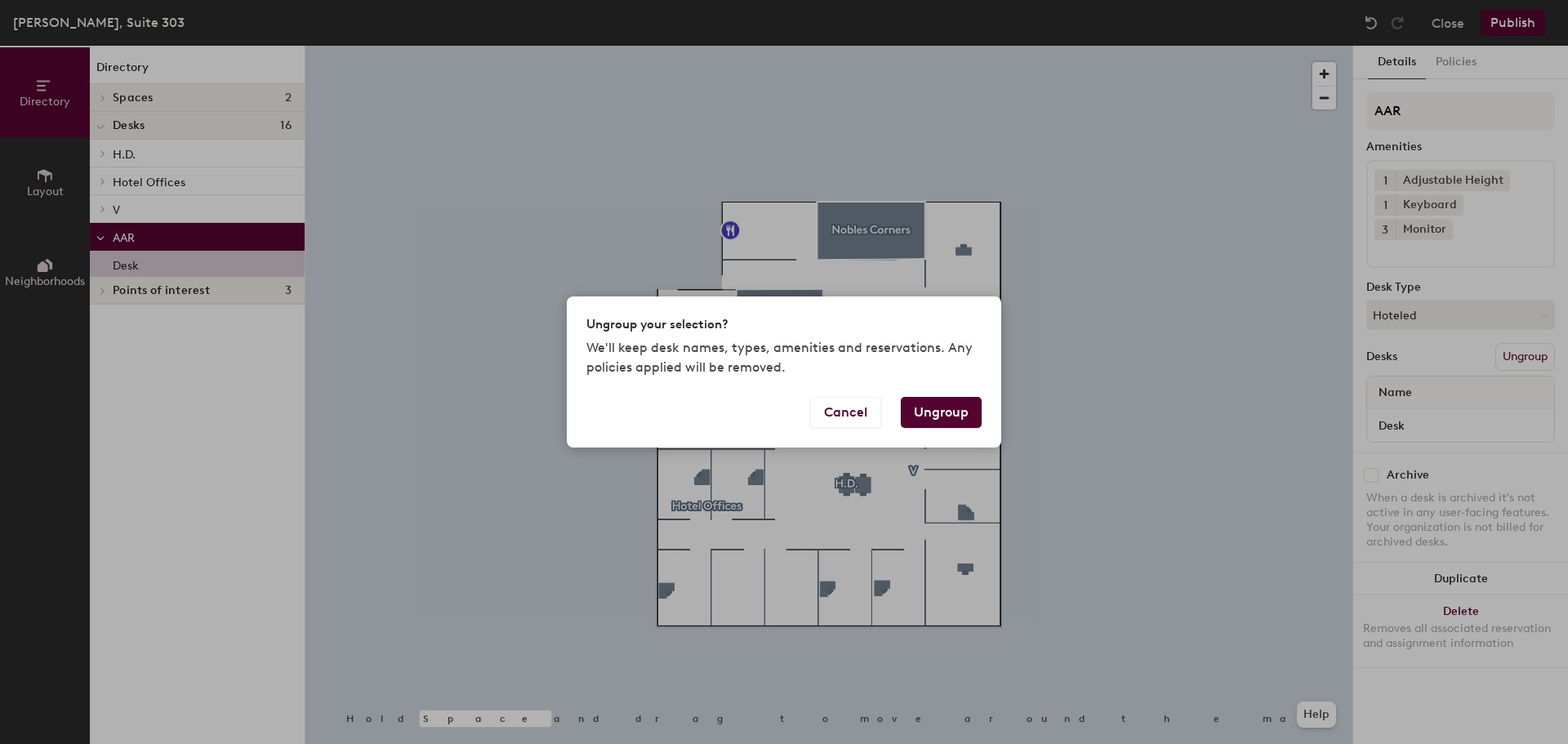
click at [929, 415] on button "Ungroup" at bounding box center [941, 412] width 81 height 31
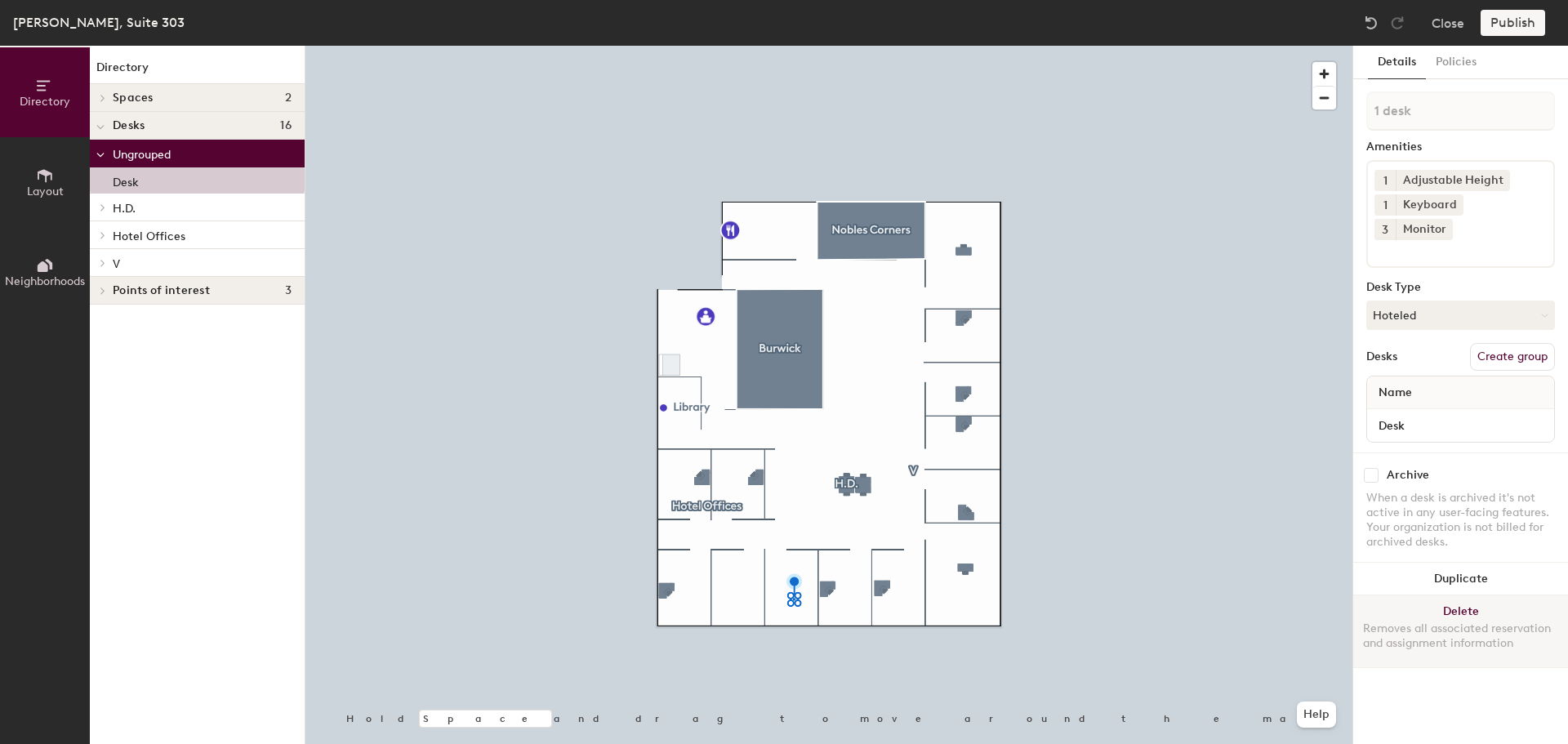
drag, startPoint x: 1362, startPoint y: 152, endPoint x: 1472, endPoint y: 584, distance: 445.8
click at [1472, 595] on button "Delete Removes all associated reservation and assignment information" at bounding box center [1460, 631] width 215 height 72
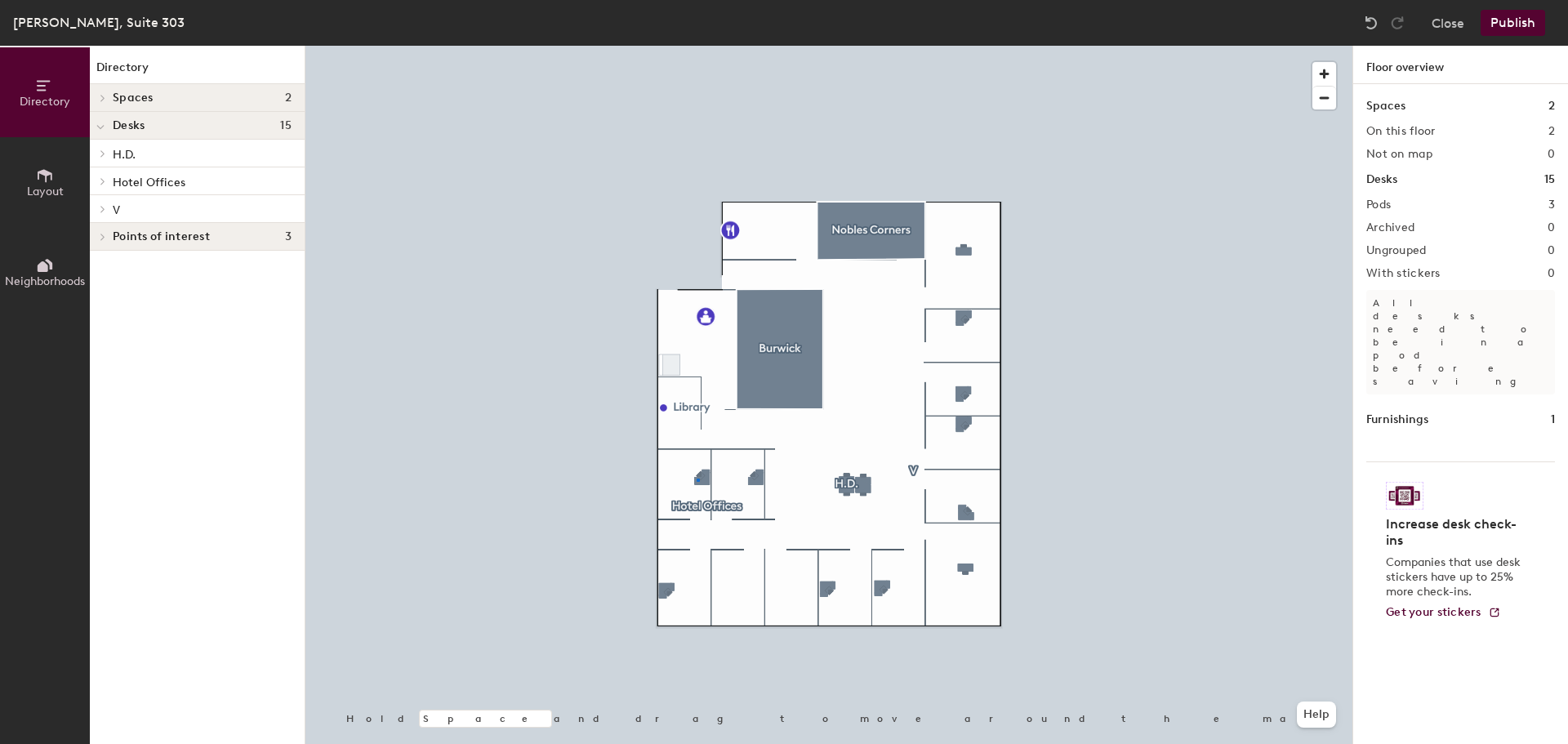
click at [696, 46] on div at bounding box center [829, 46] width 1047 height 0
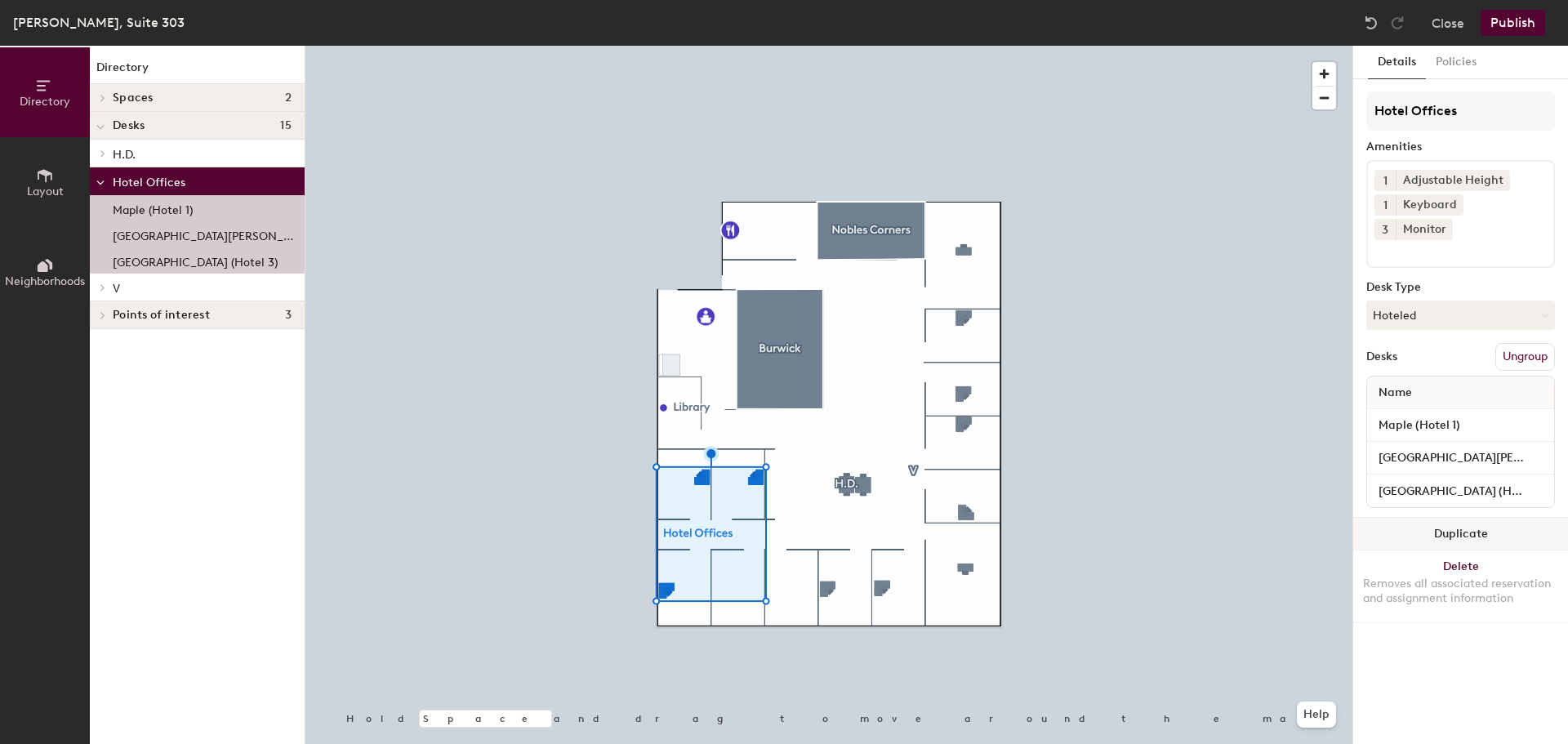
drag, startPoint x: 292, startPoint y: 283, endPoint x: 1503, endPoint y: 514, distance: 1232.8
click at [1503, 517] on button "Duplicate" at bounding box center [1460, 534] width 215 height 33
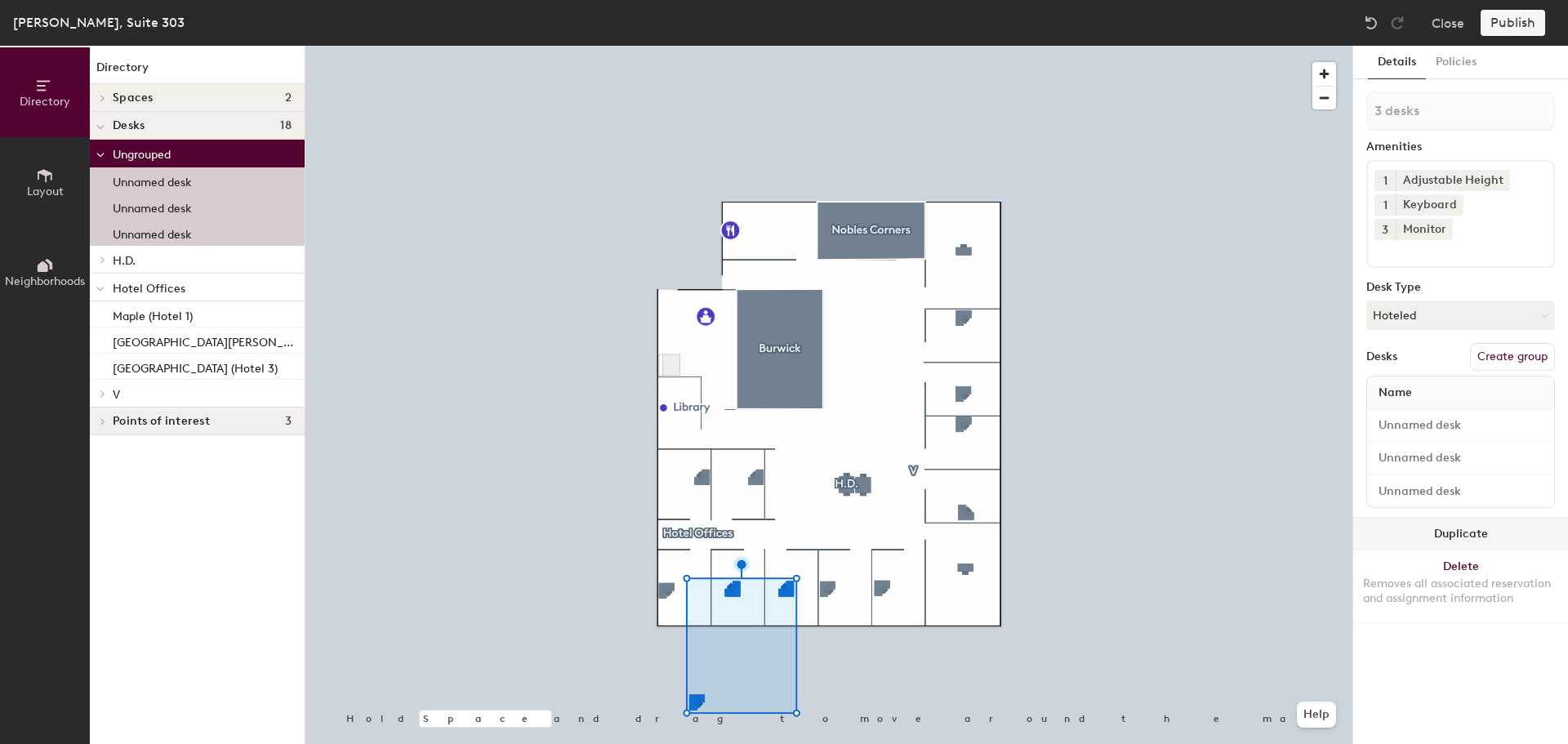
type input "1 desk"
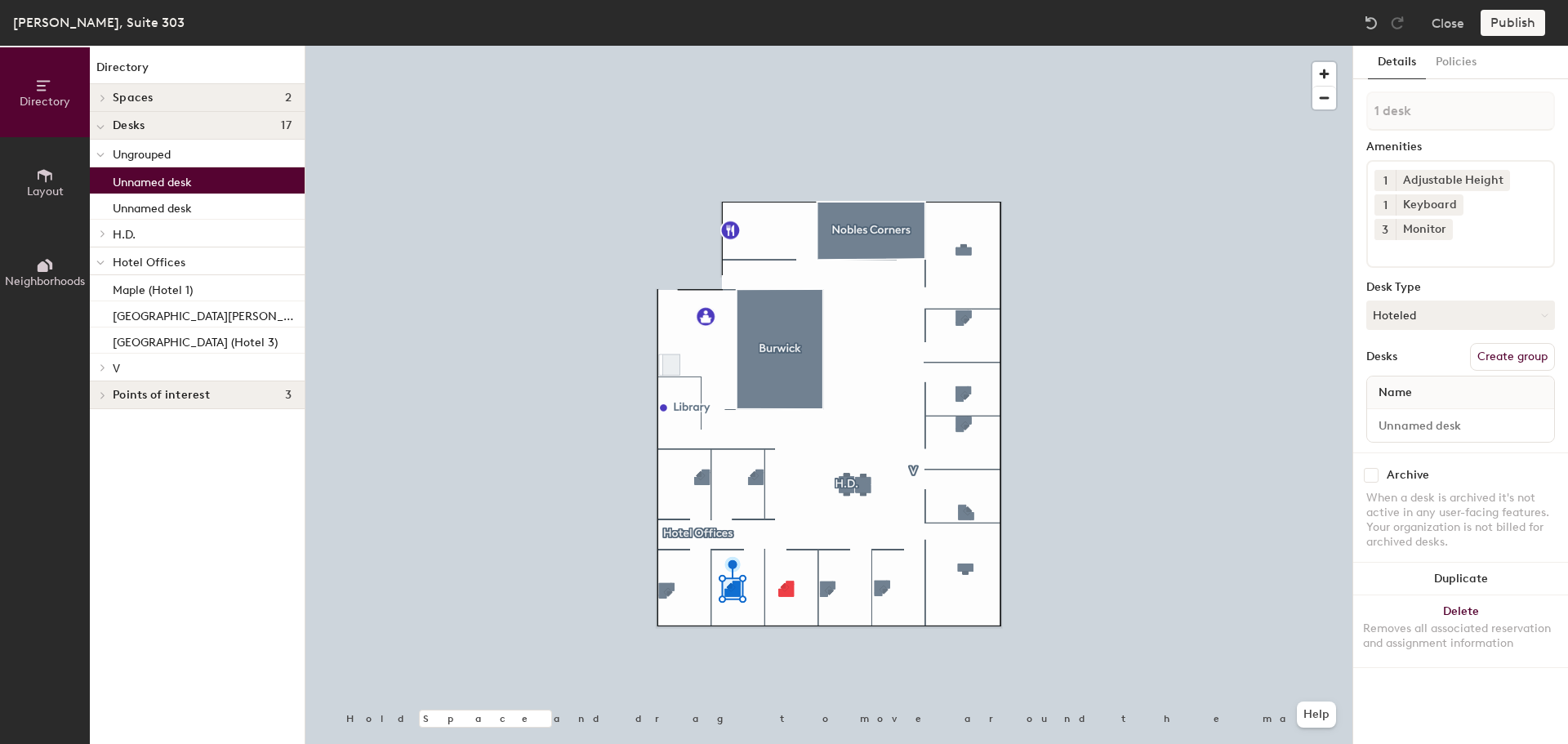
click at [1530, 343] on button "Create group" at bounding box center [1512, 357] width 85 height 28
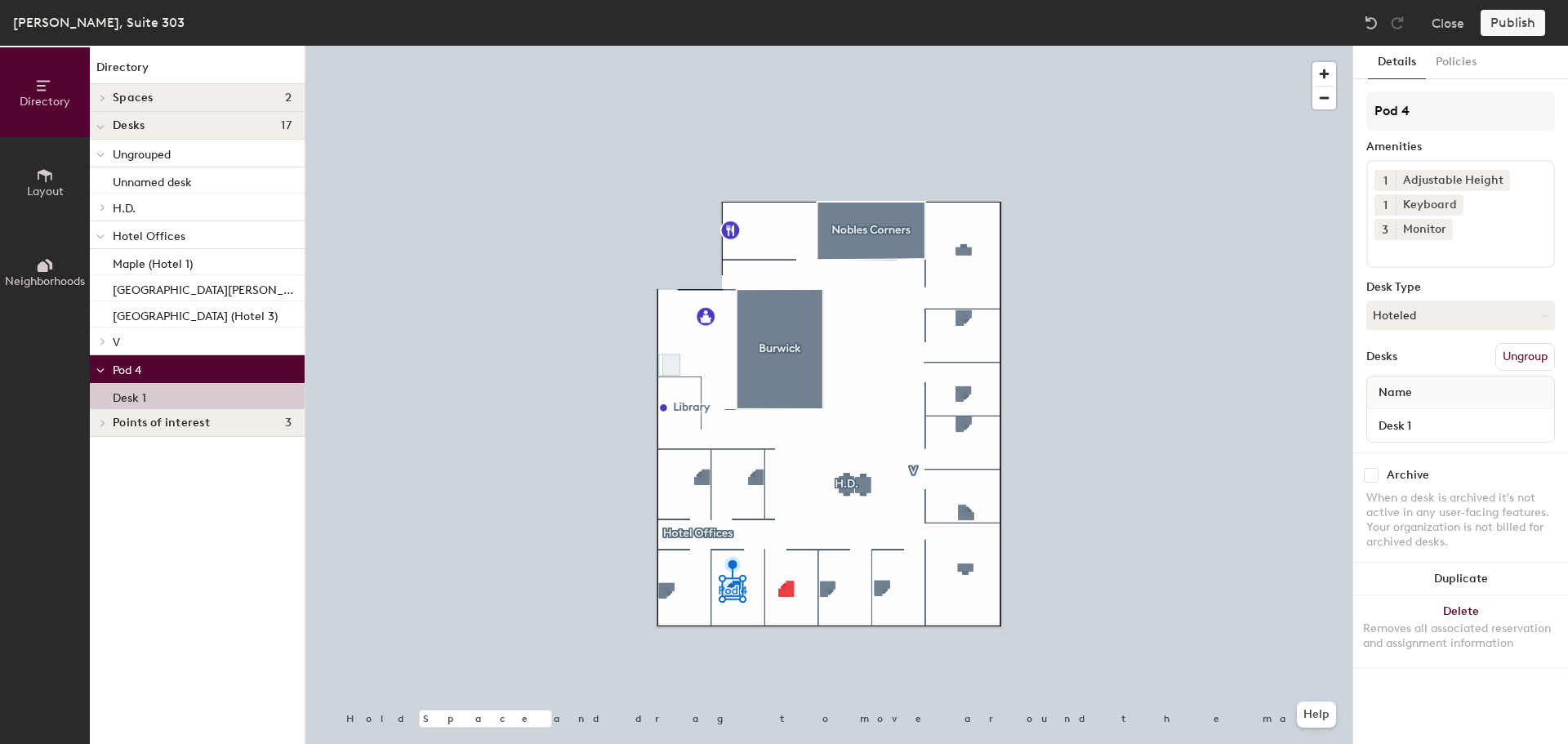
click at [1342, 120] on div "Directory Layout Neighborhoods Directory Spaces 2 Burwick Nobles Corners Desks …" at bounding box center [784, 395] width 1568 height 698
type input "Hotel 4"
click at [1531, 414] on input "Desk 1" at bounding box center [1461, 426] width 181 height 23
click at [1466, 595] on button "Delete Removes all associated reservation and assignment information" at bounding box center [1460, 631] width 215 height 72
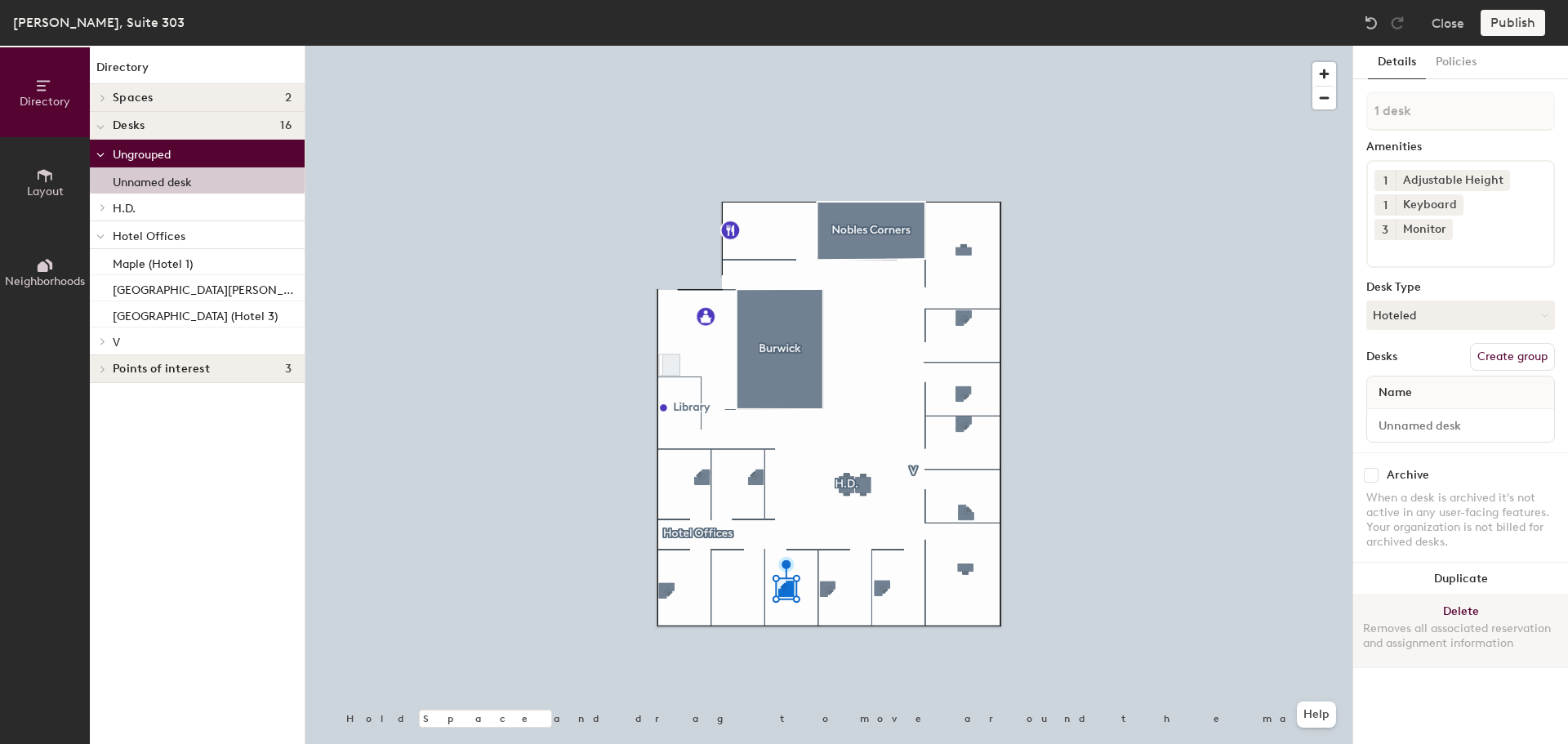
click at [1479, 595] on button "Delete Removes all associated reservation and assignment information" at bounding box center [1460, 631] width 215 height 72
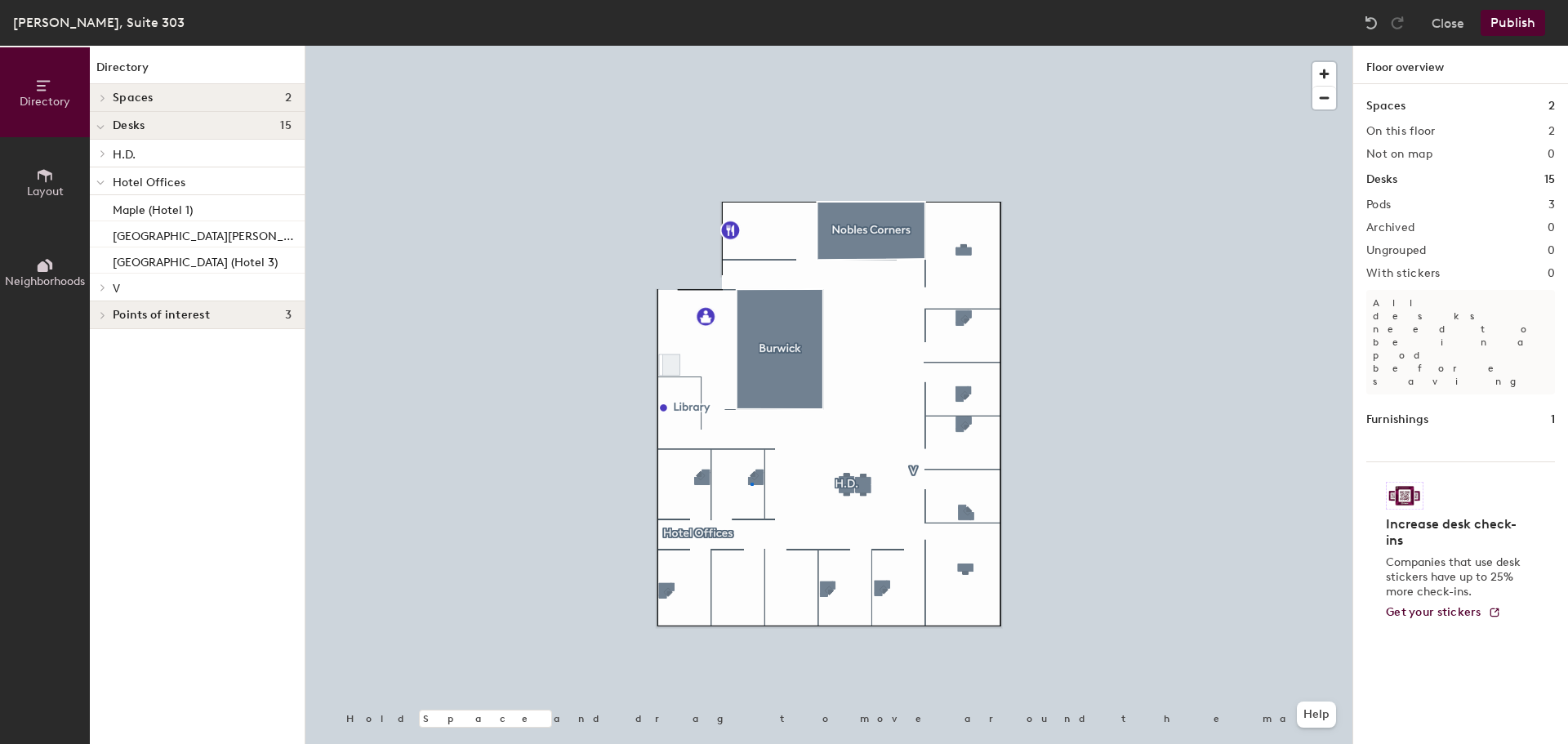
click at [751, 46] on div at bounding box center [829, 46] width 1047 height 0
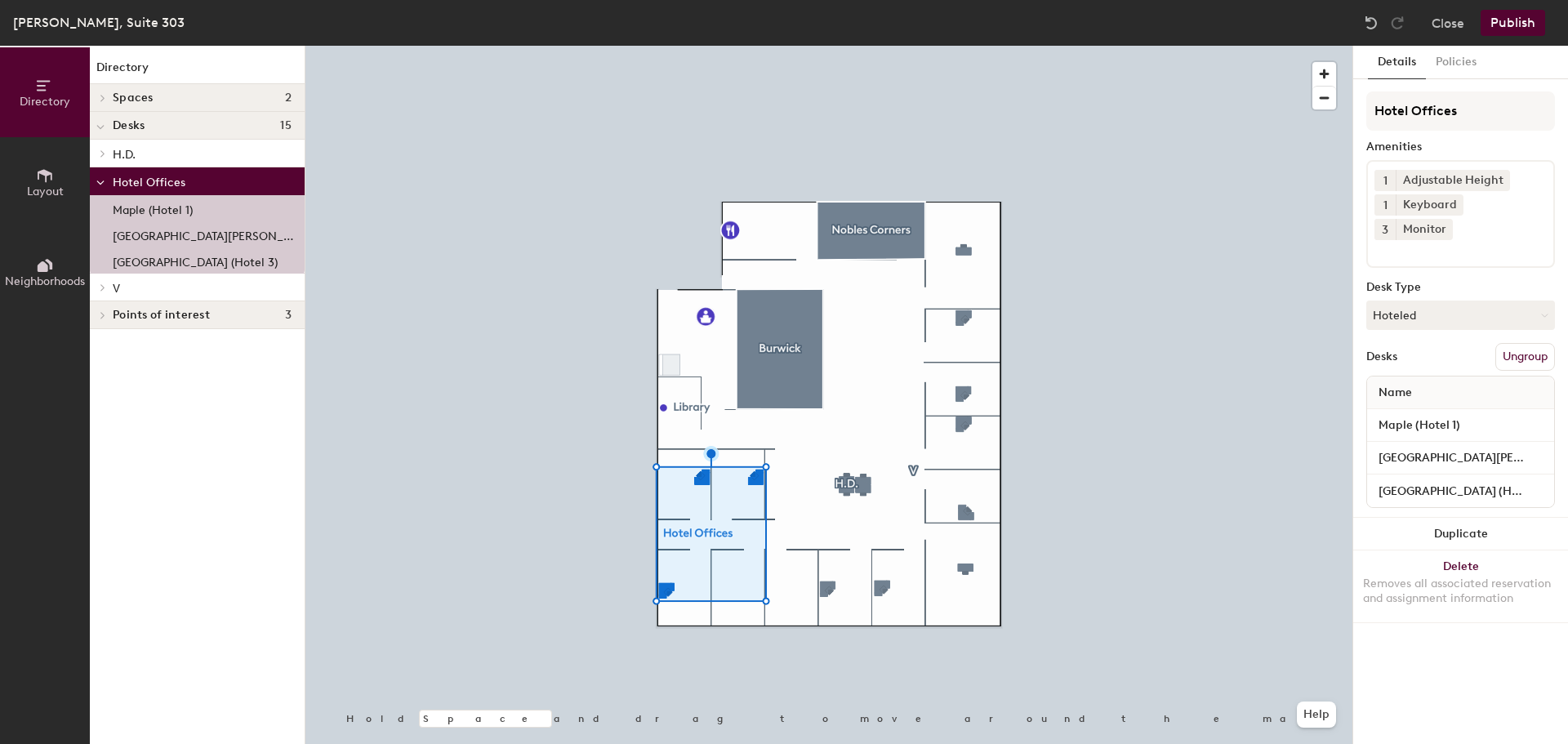
click at [802, 46] on div at bounding box center [829, 46] width 1047 height 0
click at [208, 181] on p "Hotel Offices" at bounding box center [202, 181] width 179 height 21
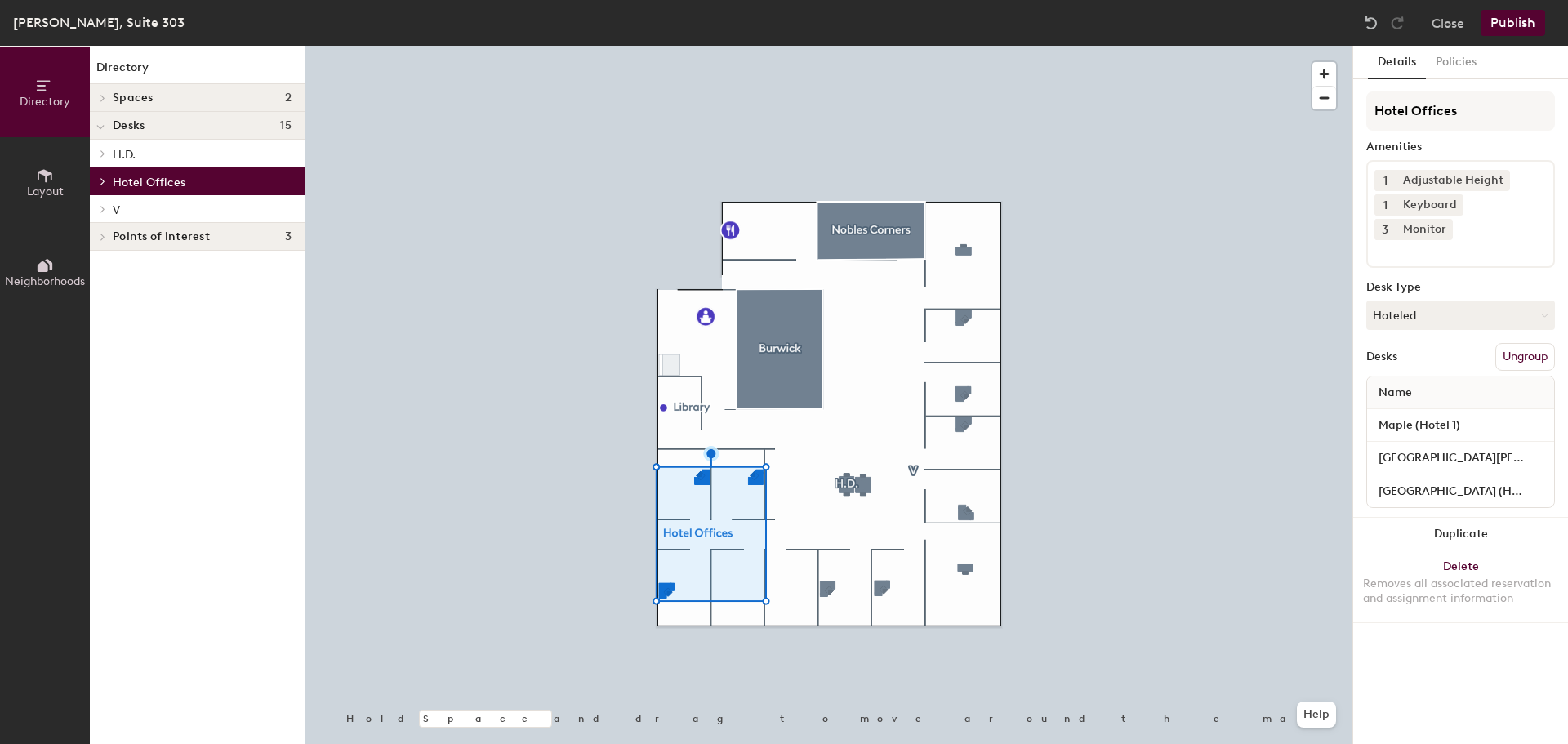
click at [208, 181] on p "Hotel Offices" at bounding box center [202, 181] width 179 height 21
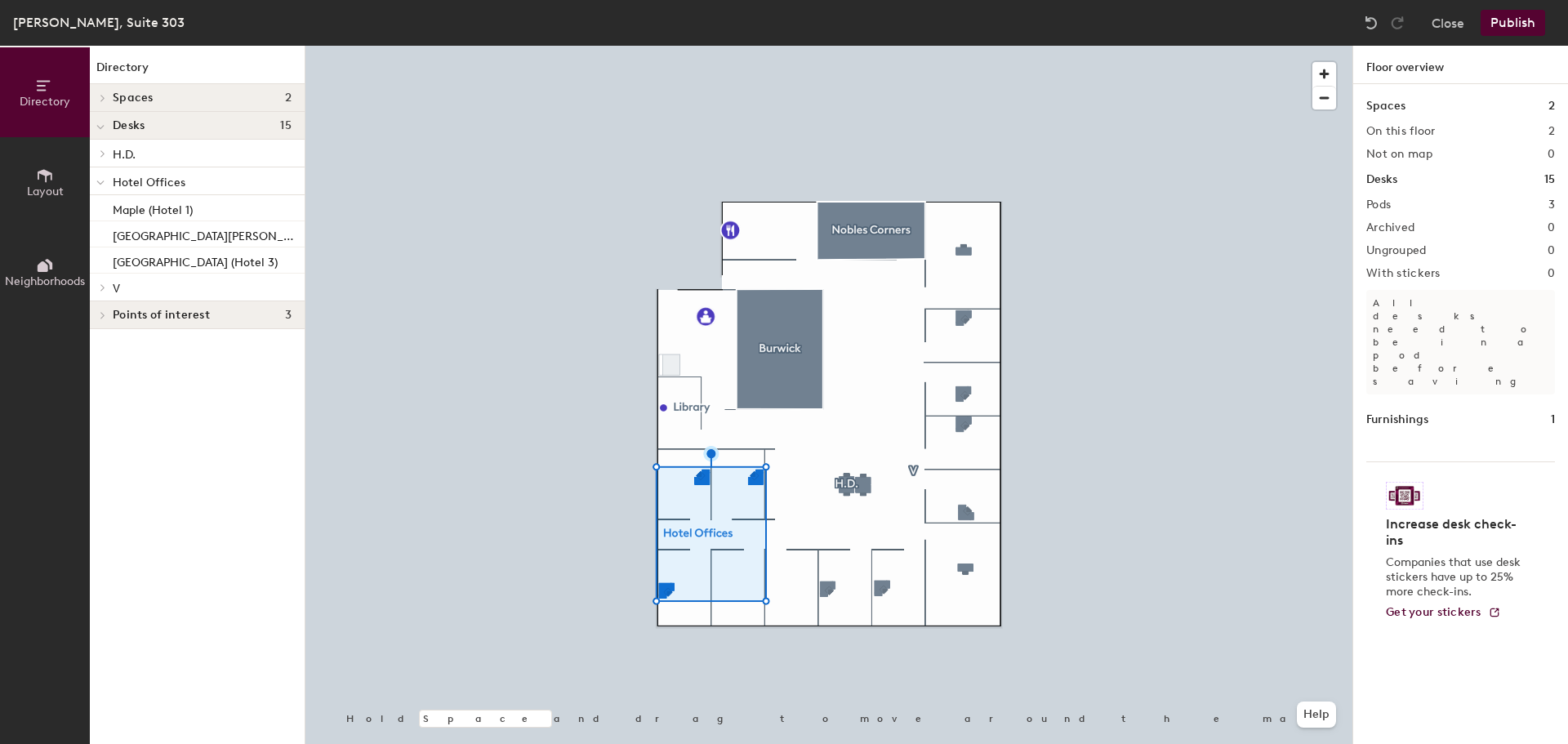
click at [1516, 16] on button "Publish" at bounding box center [1513, 22] width 64 height 26
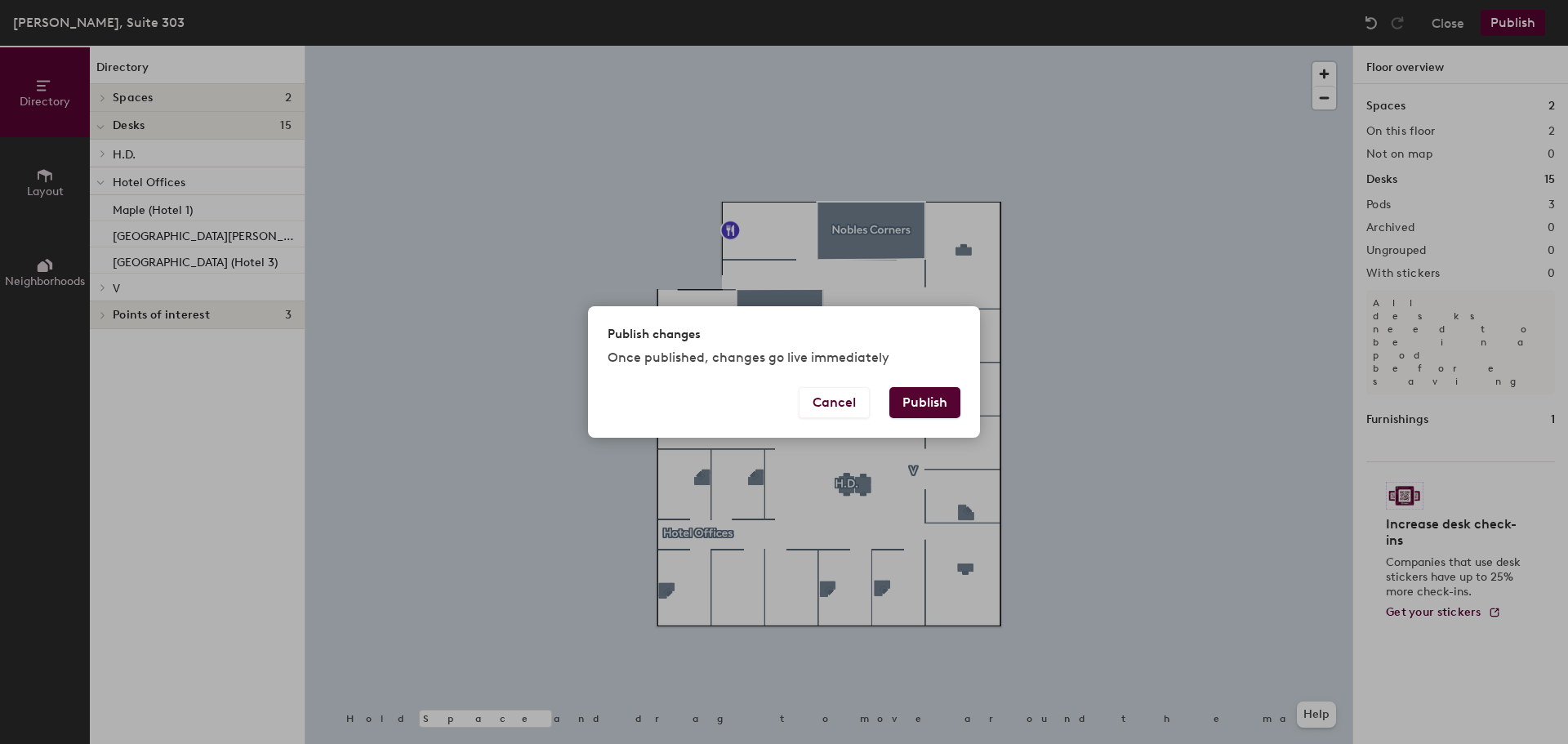
click at [944, 402] on button "Publish" at bounding box center [924, 403] width 71 height 31
